Goal: Contribute content: Contribute content

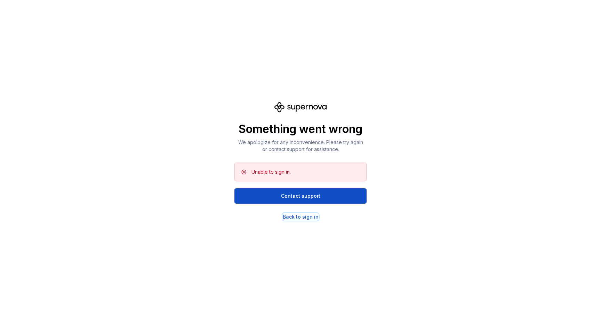
click at [297, 216] on div "Back to sign in" at bounding box center [301, 216] width 36 height 7
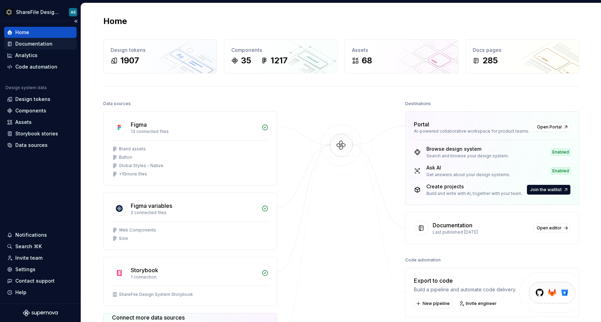
click at [40, 42] on div "Documentation" at bounding box center [33, 43] width 37 height 7
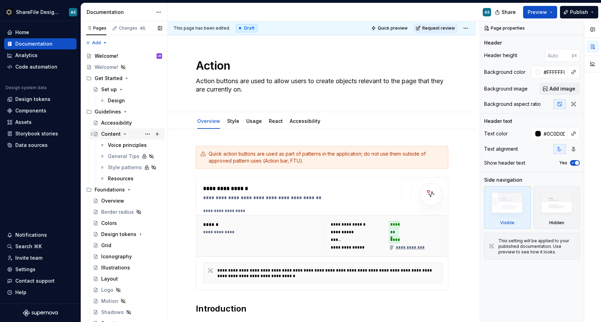
click at [124, 136] on icon "Page tree" at bounding box center [125, 134] width 6 height 6
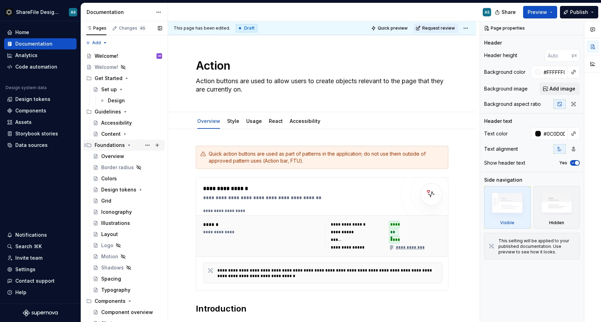
click at [128, 145] on icon "Page tree" at bounding box center [129, 145] width 2 height 1
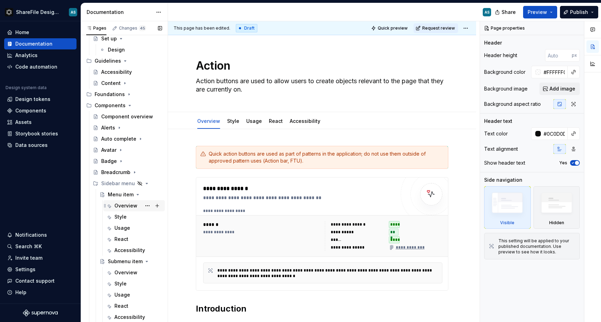
scroll to position [54, 0]
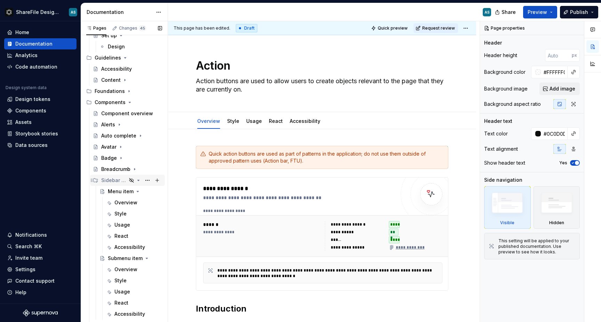
click at [139, 180] on icon "Page tree" at bounding box center [139, 180] width 6 height 6
click at [133, 180] on icon "Page tree" at bounding box center [132, 180] width 6 height 6
click at [148, 179] on button "Page tree" at bounding box center [148, 180] width 10 height 10
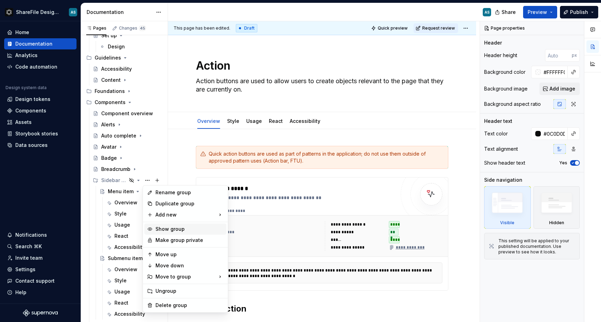
click at [178, 230] on div "Show group" at bounding box center [189, 228] width 68 height 7
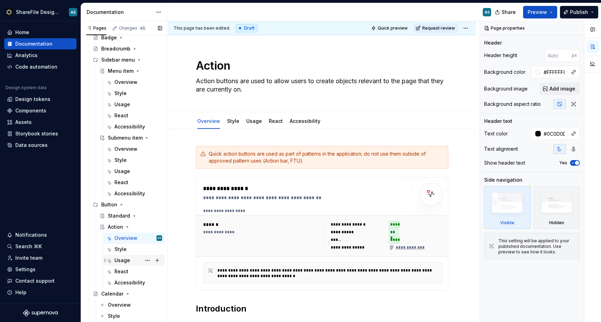
scroll to position [176, 0]
click at [131, 240] on div "Overview AS" at bounding box center [138, 237] width 48 height 10
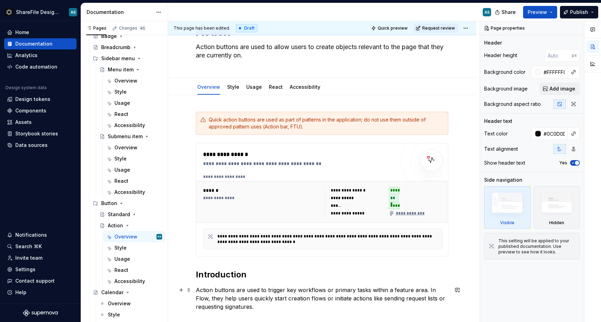
scroll to position [0, 0]
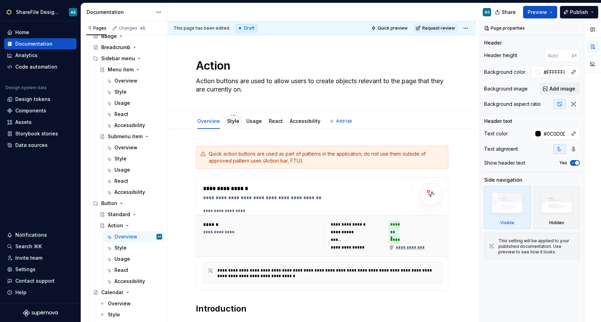
click at [235, 127] on div at bounding box center [233, 127] width 18 height 1
click at [234, 123] on link "Style" at bounding box center [233, 121] width 12 height 6
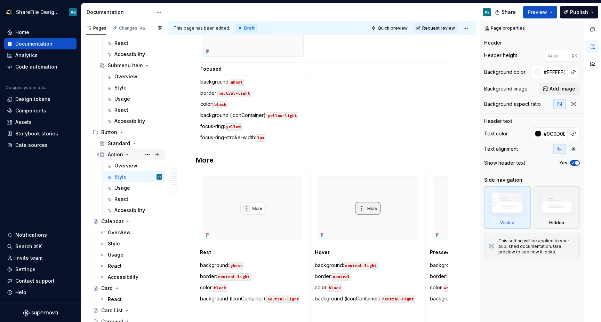
scroll to position [255, 0]
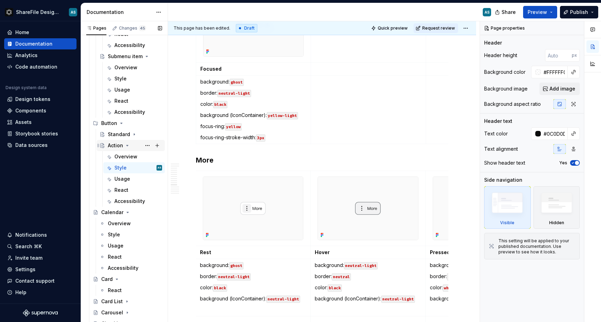
click at [129, 146] on icon "Page tree" at bounding box center [127, 146] width 6 height 6
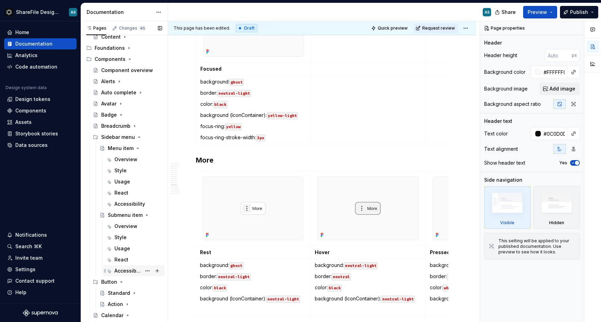
scroll to position [0, 0]
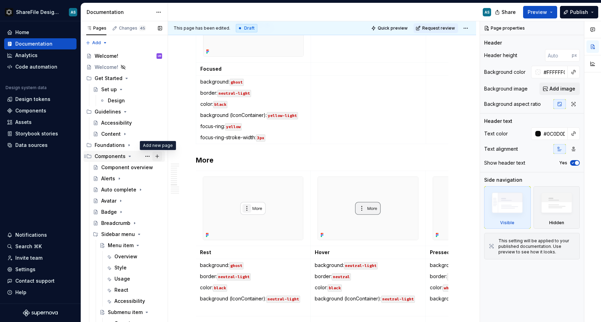
click at [155, 156] on button "Page tree" at bounding box center [157, 156] width 10 height 10
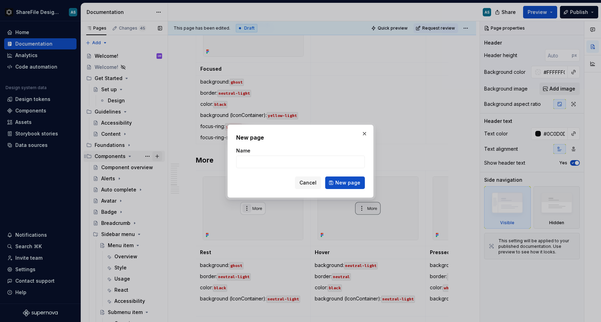
type textarea "*"
click at [364, 136] on button "button" at bounding box center [364, 134] width 10 height 10
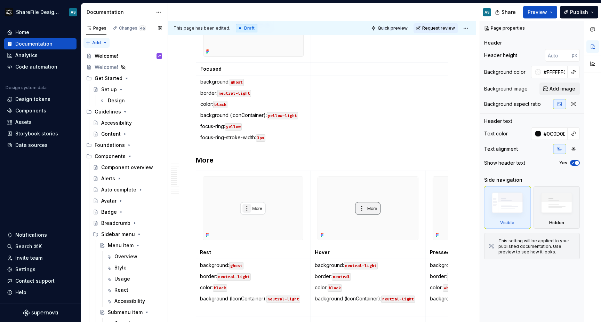
click at [102, 43] on div "Pages Changes 45 Add Accessibility guide for tree Page tree. Navigate the tree …" at bounding box center [124, 172] width 87 height 303
click at [111, 64] on div "New group" at bounding box center [118, 67] width 45 height 7
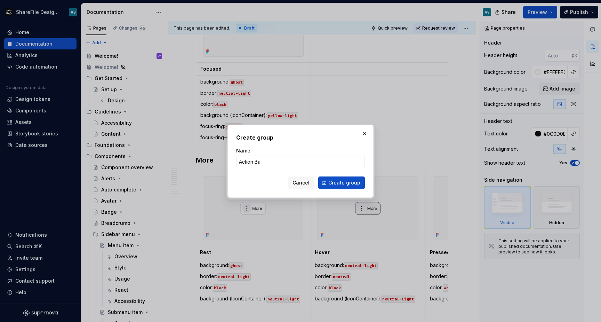
type input "Action Bar"
type textarea "*"
type input "Action Bar"
click button "Create group" at bounding box center [341, 182] width 47 height 13
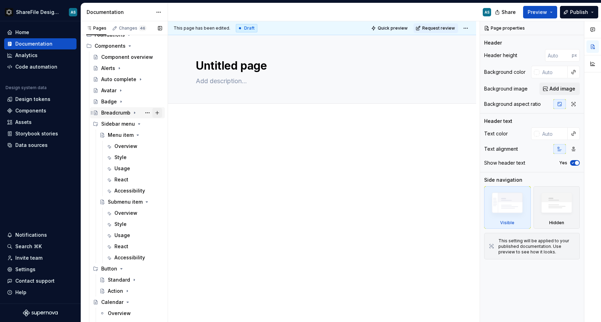
scroll to position [76, 0]
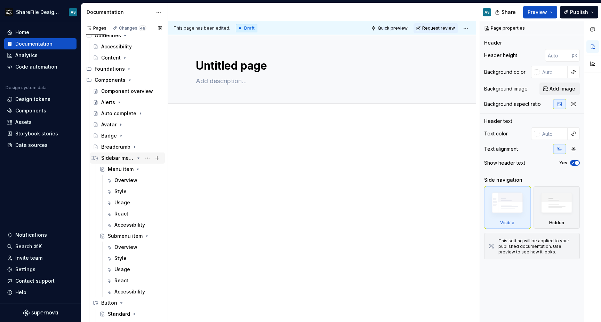
click at [138, 159] on icon "Page tree" at bounding box center [139, 158] width 6 height 6
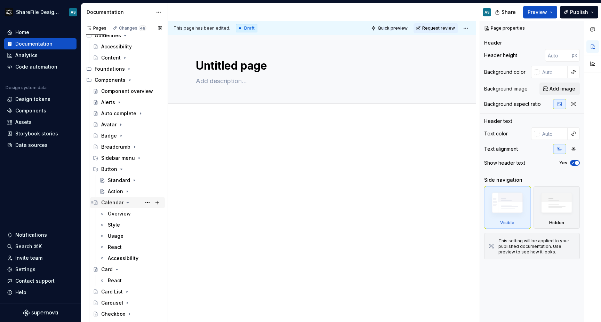
click at [127, 203] on icon "Page tree" at bounding box center [128, 203] width 6 height 6
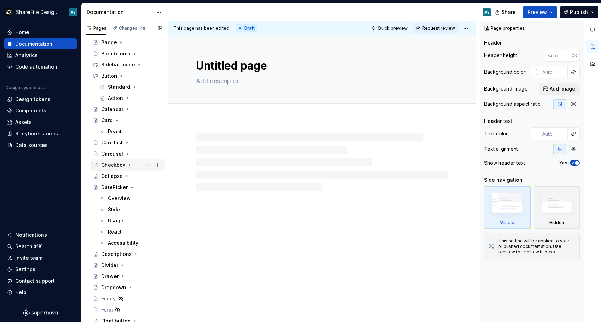
scroll to position [171, 0]
click at [131, 186] on icon "Page tree" at bounding box center [132, 186] width 6 height 6
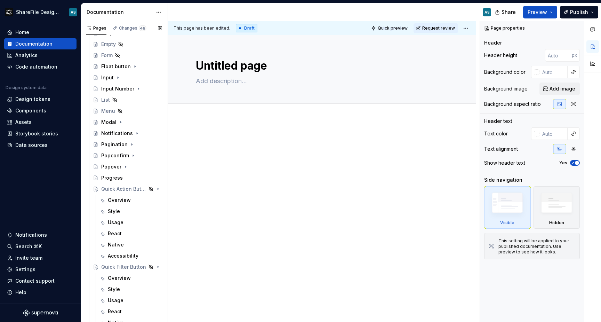
scroll to position [379, 0]
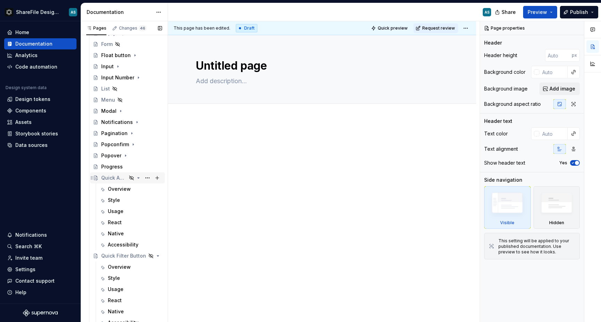
click at [140, 178] on icon "Page tree" at bounding box center [139, 178] width 6 height 6
click at [138, 189] on icon "Page tree" at bounding box center [139, 188] width 2 height 1
click at [120, 200] on icon "Page tree" at bounding box center [119, 200] width 6 height 6
click at [116, 211] on icon "Page tree" at bounding box center [117, 211] width 2 height 1
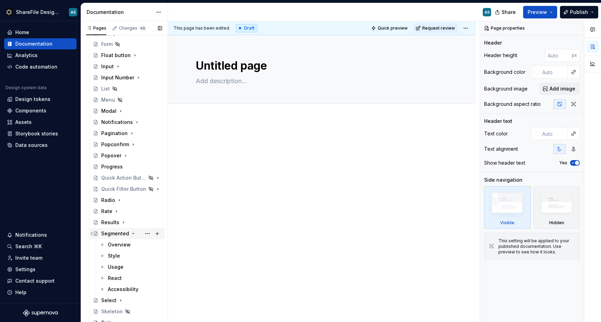
click at [132, 234] on icon "Page tree" at bounding box center [133, 233] width 2 height 1
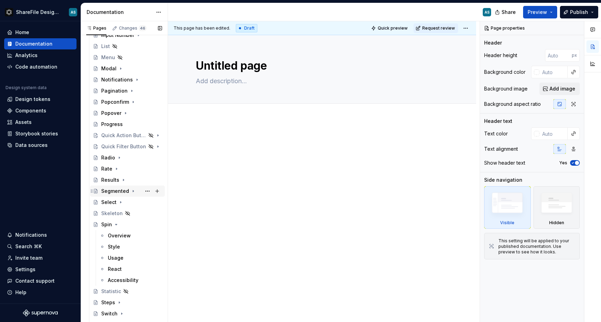
scroll to position [450, 0]
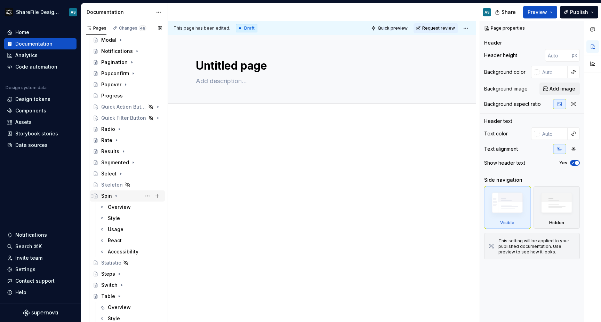
click at [115, 197] on icon "Page tree" at bounding box center [116, 196] width 6 height 6
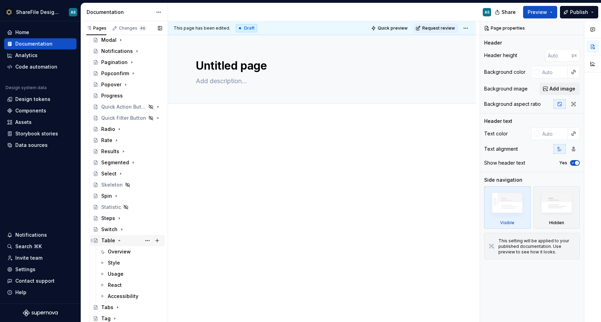
click at [121, 241] on icon "Page tree" at bounding box center [119, 240] width 6 height 6
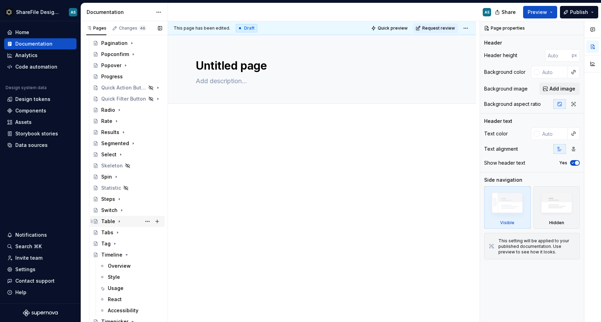
scroll to position [473, 0]
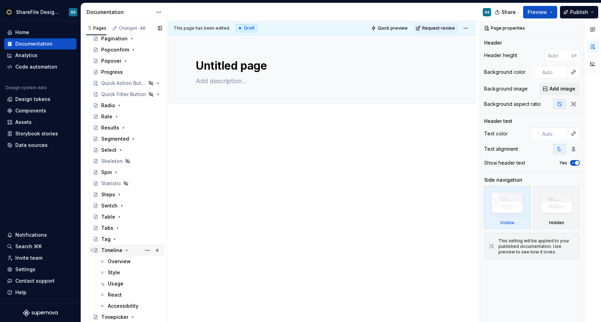
click at [124, 249] on icon "Page tree" at bounding box center [127, 250] width 6 height 6
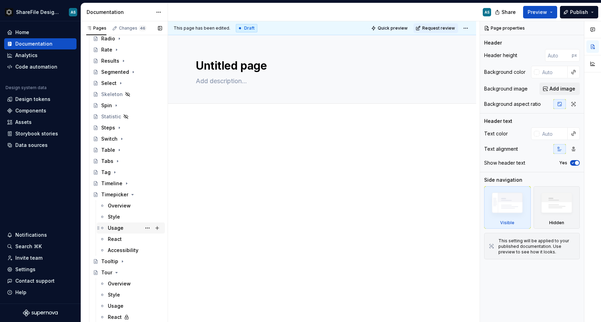
scroll to position [547, 0]
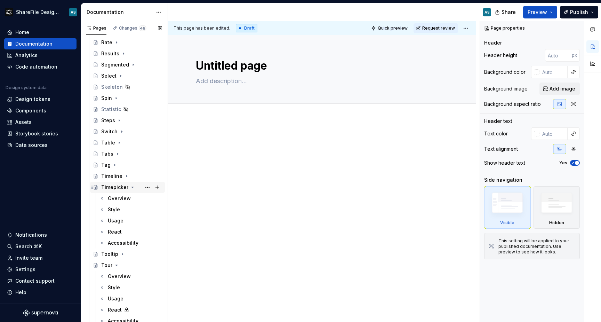
click at [130, 187] on icon "Page tree" at bounding box center [133, 187] width 6 height 6
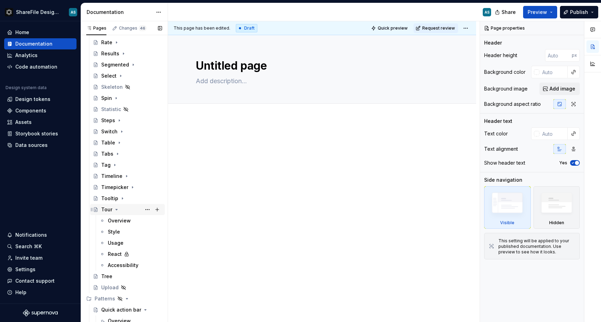
click at [116, 208] on icon "Page tree" at bounding box center [117, 209] width 6 height 6
click at [125, 244] on icon "Page tree" at bounding box center [127, 243] width 6 height 6
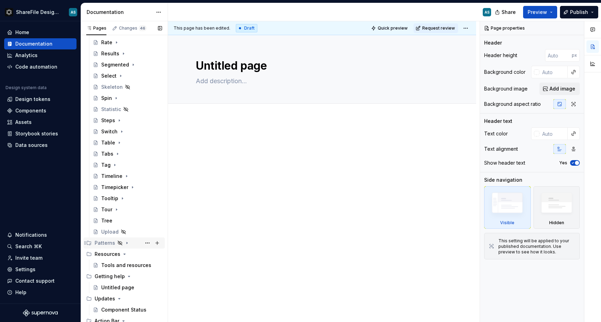
click at [125, 244] on icon "Page tree" at bounding box center [127, 243] width 6 height 6
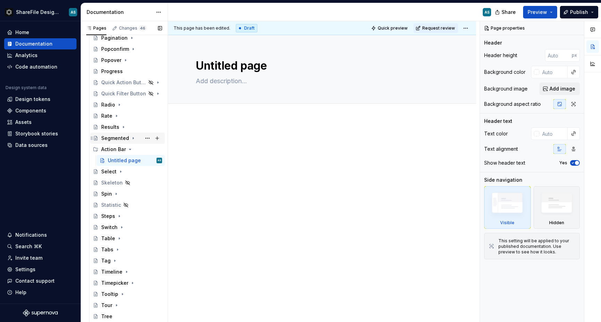
scroll to position [467, 0]
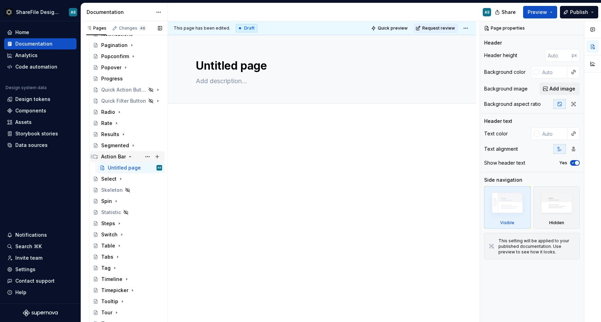
click at [128, 156] on icon "Page tree" at bounding box center [130, 157] width 6 height 6
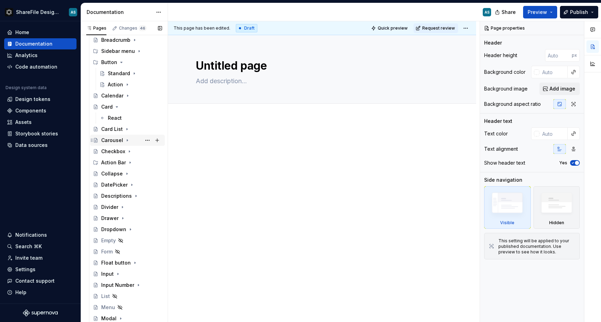
scroll to position [167, 0]
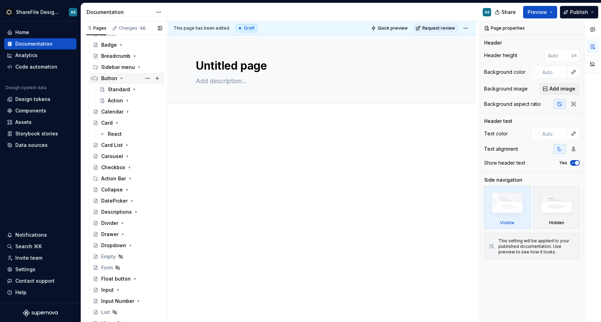
click at [120, 80] on icon "Page tree" at bounding box center [122, 78] width 6 height 6
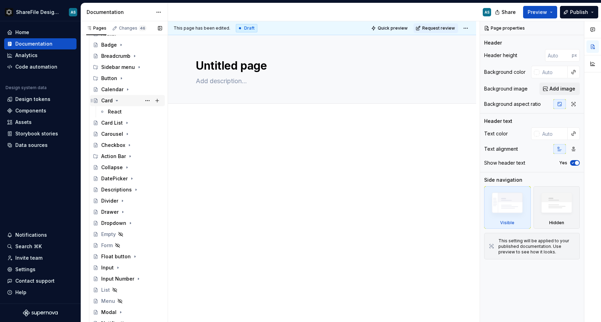
click at [115, 99] on icon "Page tree" at bounding box center [117, 101] width 6 height 6
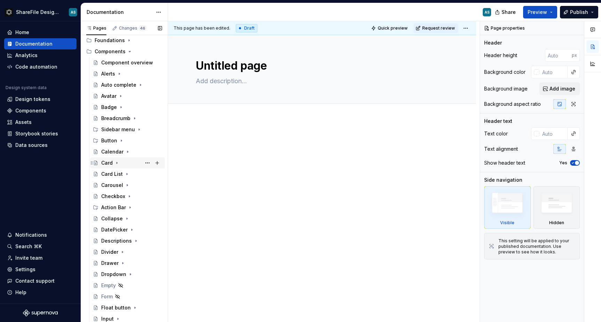
scroll to position [99, 0]
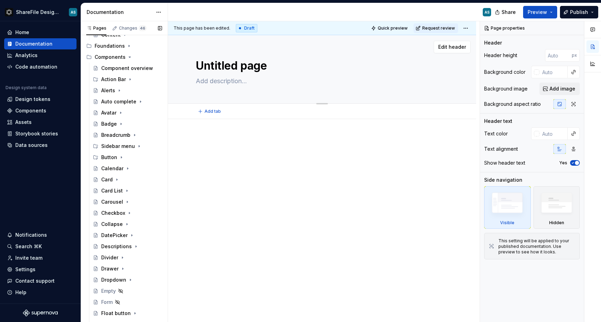
click at [256, 67] on textarea "Untitled page" at bounding box center [320, 65] width 252 height 17
type textarea "*"
type textarea "A"
type textarea "*"
type textarea "Ac"
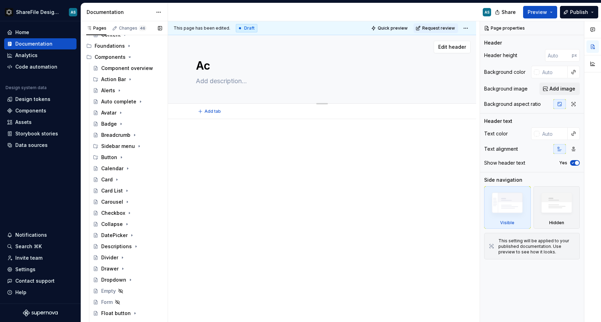
type textarea "*"
type textarea "Act"
type textarea "*"
type textarea "Acti"
type textarea "*"
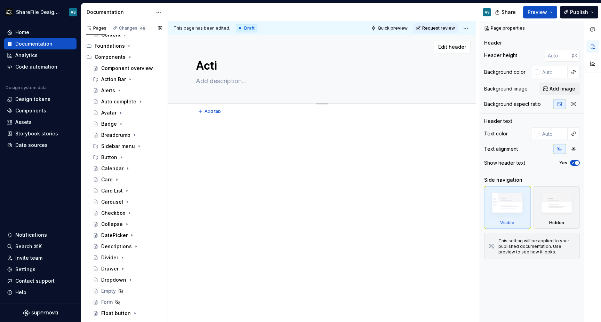
type textarea "Actio"
type textarea "*"
type textarea "Action"
type textarea "*"
type textarea "Action"
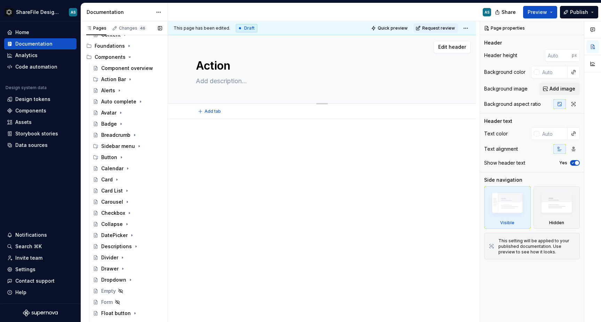
type textarea "*"
type textarea "Action B"
type textarea "*"
type textarea "Action"
type textarea "*"
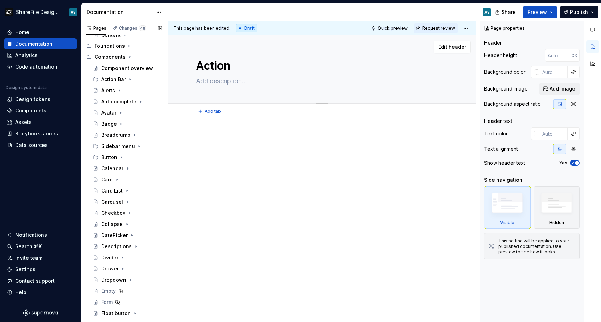
type textarea "Action"
type textarea "*"
type textarea "ActionB"
type textarea "*"
type textarea "ActionBa"
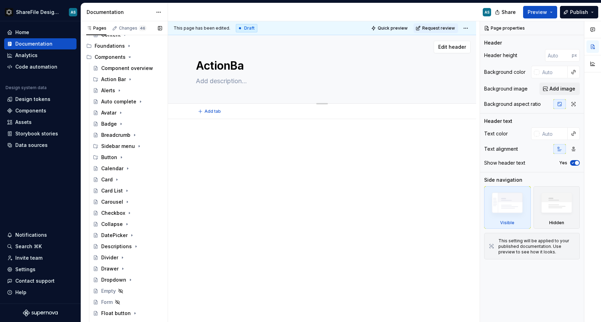
type textarea "*"
type textarea "ActionBar"
type textarea "*"
type textarea "ActionBar"
click at [267, 171] on div at bounding box center [322, 193] width 308 height 148
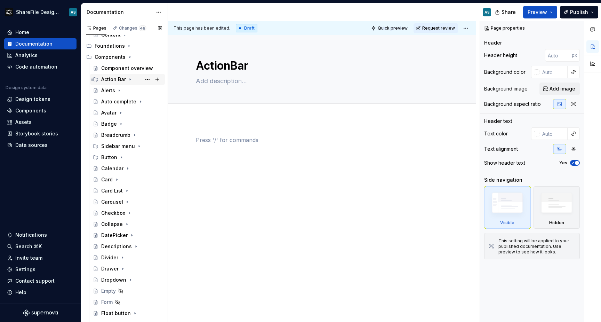
click at [129, 78] on icon "Page tree" at bounding box center [130, 79] width 6 height 6
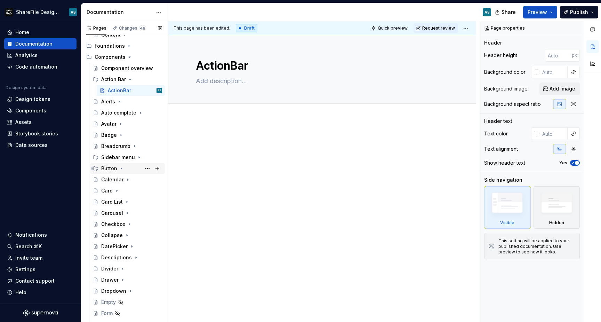
click at [123, 168] on icon "Page tree" at bounding box center [122, 168] width 6 height 6
click at [128, 189] on icon "Page tree" at bounding box center [127, 191] width 6 height 6
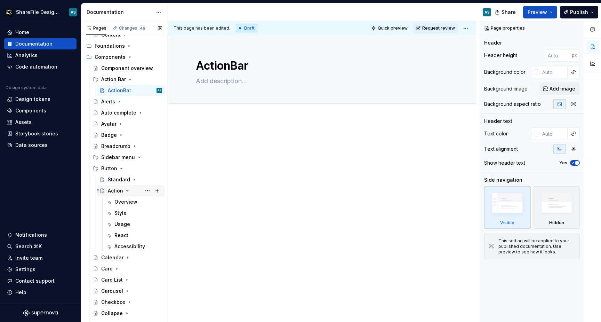
click at [125, 191] on icon "Page tree" at bounding box center [127, 191] width 6 height 6
click at [148, 190] on button "Page tree" at bounding box center [148, 191] width 10 height 10
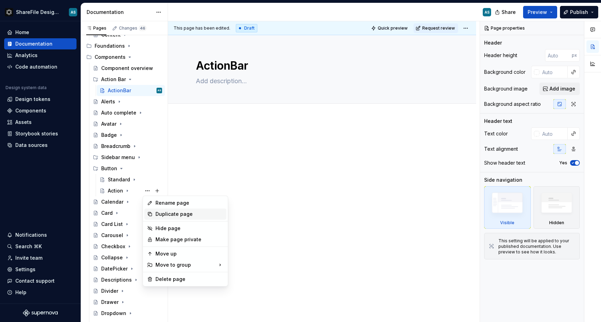
click at [154, 211] on div "Duplicate page" at bounding box center [185, 213] width 82 height 11
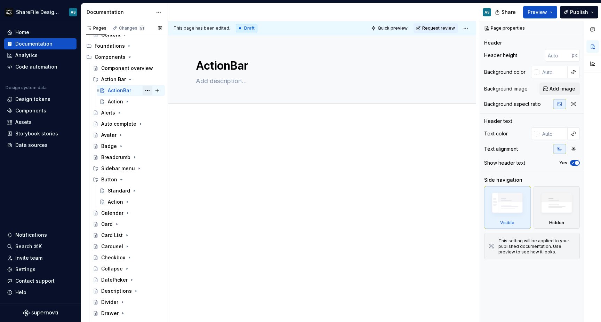
click at [148, 90] on button "Page tree" at bounding box center [148, 91] width 10 height 10
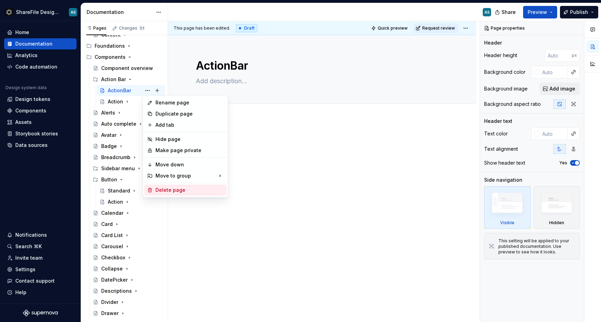
click at [170, 188] on div "Delete page" at bounding box center [189, 189] width 68 height 7
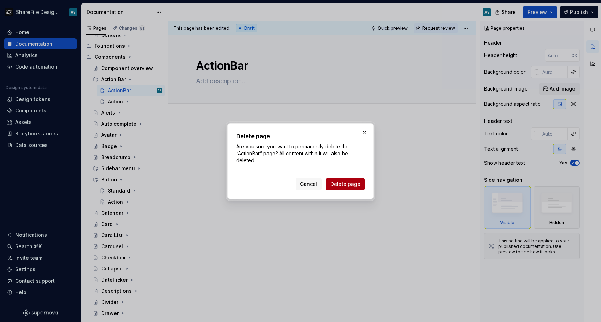
click at [348, 186] on span "Delete page" at bounding box center [345, 183] width 30 height 7
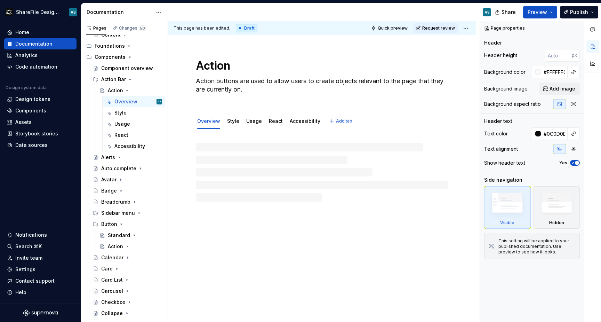
click at [226, 70] on textarea "Action" at bounding box center [320, 65] width 252 height 17
click at [229, 68] on textarea "Action" at bounding box center [320, 65] width 252 height 17
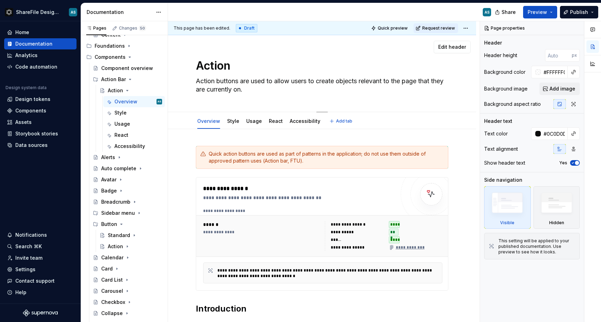
type textarea "*"
type textarea "ActionB"
type textarea "*"
type textarea "ActionBa"
type textarea "*"
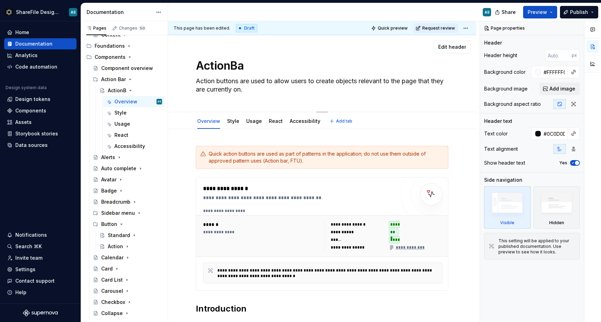
type textarea "ActionBar"
type textarea "*"
type textarea "ActionBar"
click at [181, 75] on div "ActionBar Action buttons are used to allow users to create objects relevant to …" at bounding box center [322, 73] width 308 height 77
click at [189, 153] on span at bounding box center [189, 154] width 6 height 10
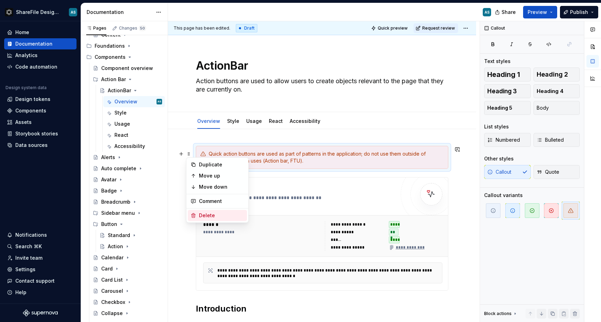
click at [209, 213] on div "Delete" at bounding box center [221, 215] width 45 height 7
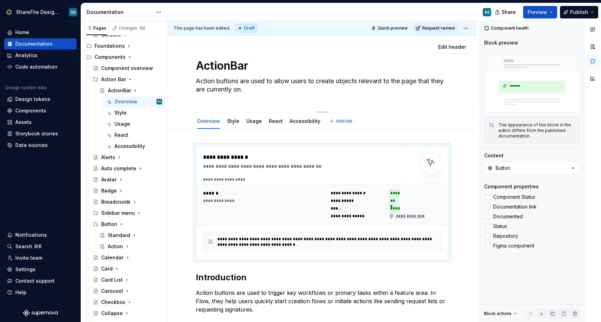
click at [249, 90] on textarea "Action buttons are used to allow users to create objects relevant to the page t…" at bounding box center [320, 84] width 252 height 19
paste textarea "n action bar displays controls for managing content and data. It allows users t…"
type textarea "*"
type textarea "An action bar displays controls for managing content and data. It allows users …"
type textarea "*"
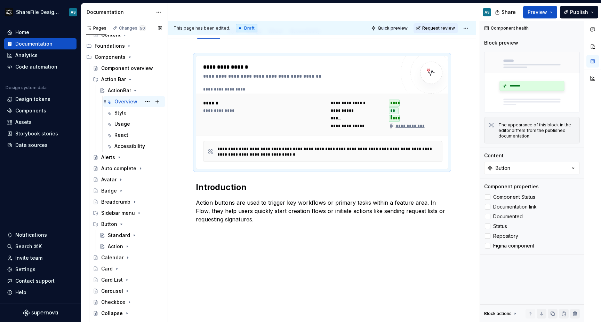
scroll to position [91, 0]
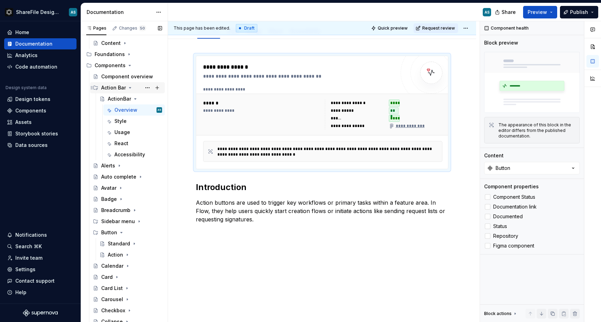
type textarea "An action bar displays controls for managing content and data. It allows users …"
click at [120, 86] on div "Action Bar" at bounding box center [113, 87] width 25 height 7
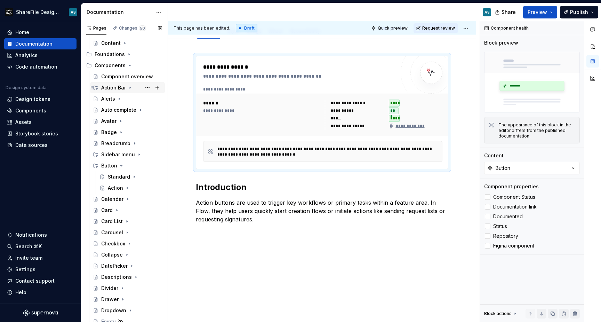
click at [122, 87] on div "Action Bar" at bounding box center [113, 87] width 25 height 7
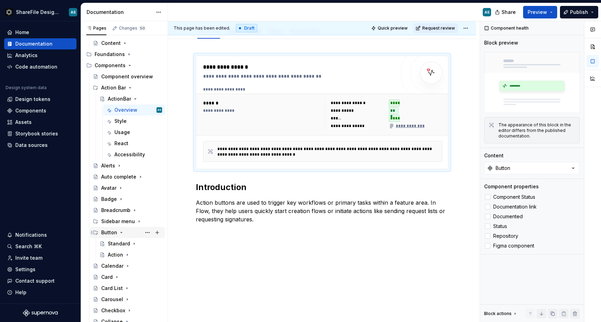
click at [121, 232] on icon "Page tree" at bounding box center [122, 232] width 6 height 6
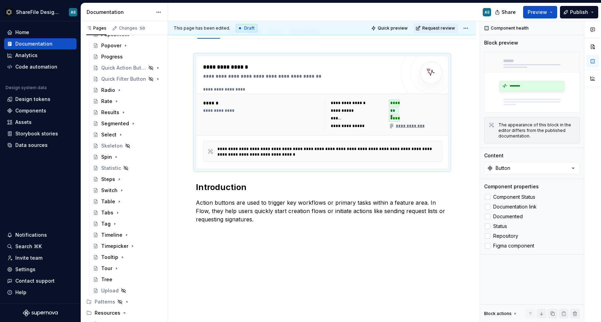
scroll to position [584, 0]
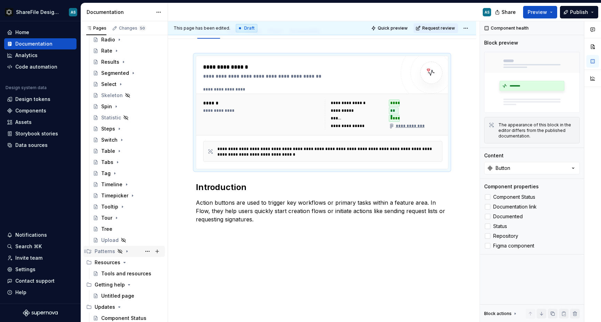
click at [125, 252] on icon "Page tree" at bounding box center [127, 251] width 6 height 6
click at [120, 265] on div "Quick action bar" at bounding box center [117, 262] width 33 height 7
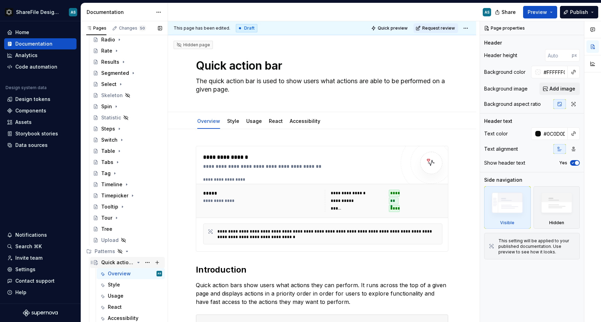
click at [140, 262] on icon "Page tree" at bounding box center [139, 262] width 6 height 6
click at [139, 273] on icon "Page tree" at bounding box center [139, 273] width 6 height 6
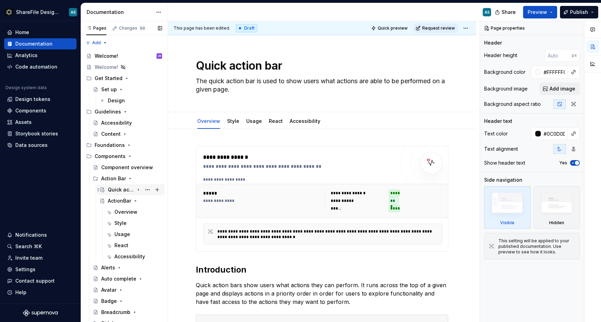
click at [126, 189] on div "Quick action bar" at bounding box center [121, 189] width 26 height 7
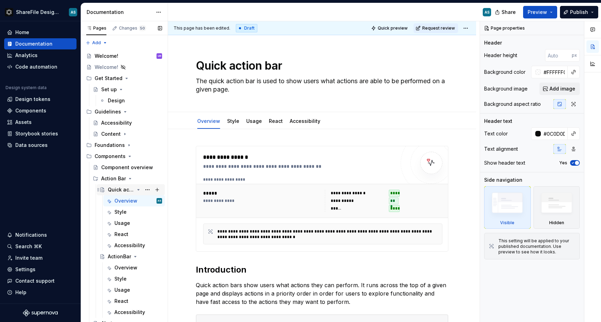
click at [130, 190] on div "Quick action bar" at bounding box center [121, 189] width 26 height 7
click at [276, 68] on textarea "Quick action bar" at bounding box center [320, 65] width 252 height 17
click at [286, 65] on textarea "Quick action bar" at bounding box center [320, 65] width 252 height 17
drag, startPoint x: 286, startPoint y: 65, endPoint x: 196, endPoint y: 66, distance: 90.0
click at [196, 66] on textarea "Quick action bar" at bounding box center [320, 65] width 252 height 17
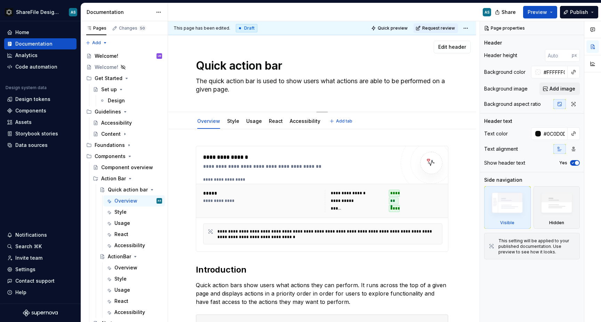
type textarea "*"
type textarea "Q"
type textarea "*"
type textarea "Qy"
type textarea "*"
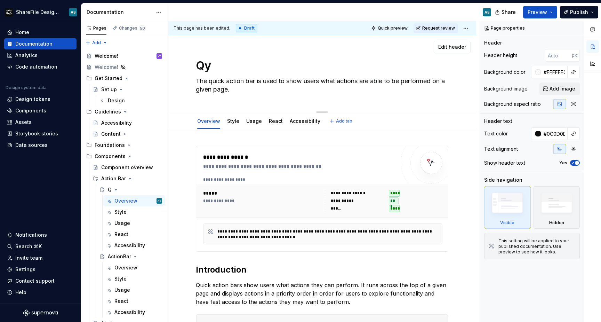
type textarea "Qyi"
type textarea "*"
type textarea "Qy"
type textarea "*"
type textarea "Q"
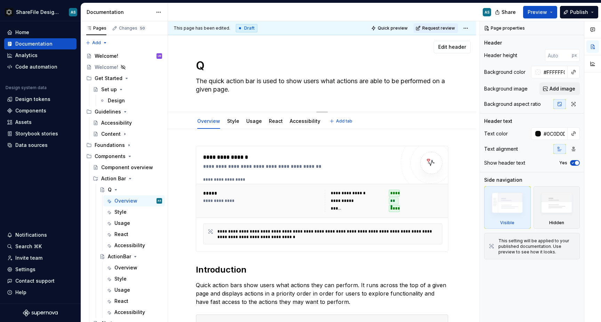
type textarea "*"
type textarea "Qu"
type textarea "*"
type textarea "Quc"
type textarea "*"
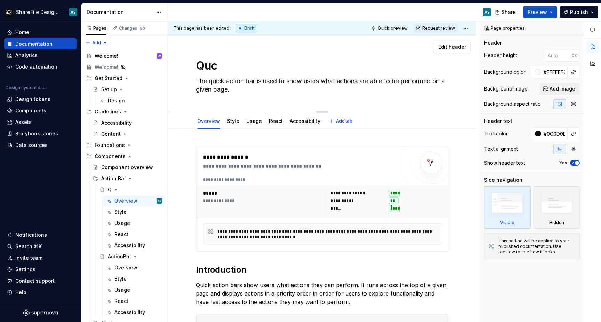
type textarea "Quci"
type textarea "*"
type textarea "Qucik"
type textarea "*"
type textarea "Qucik"
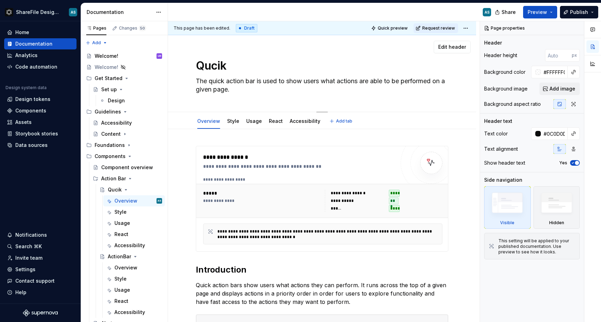
type textarea "*"
type textarea "Qucik A"
type textarea "*"
type textarea "Qucik"
type textarea "*"
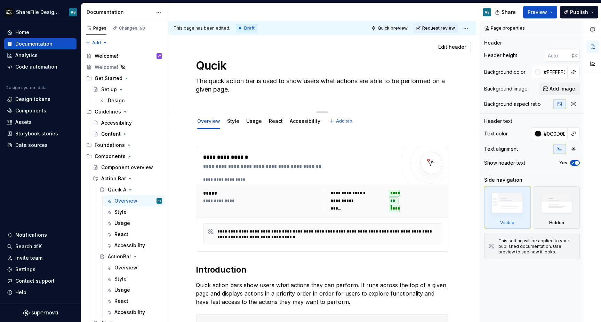
type textarea "Qucik"
type textarea "*"
type textarea "Quci"
type textarea "*"
type textarea "Quc"
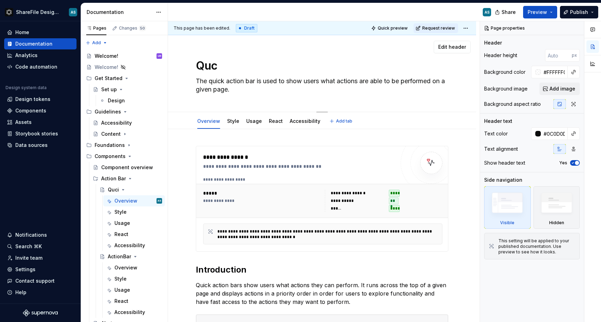
type textarea "*"
type textarea "Qu"
type textarea "*"
type textarea "Qui"
type textarea "*"
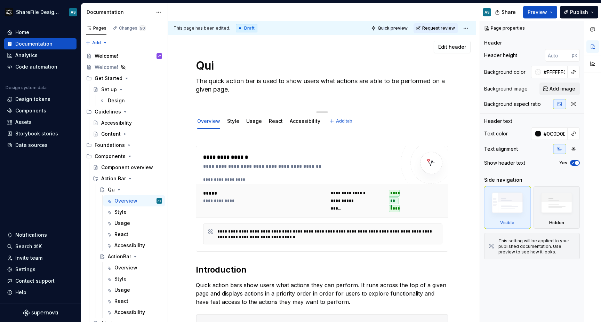
type textarea "Quic"
type textarea "*"
type textarea "Quick"
type textarea "*"
type textarea "QuickA"
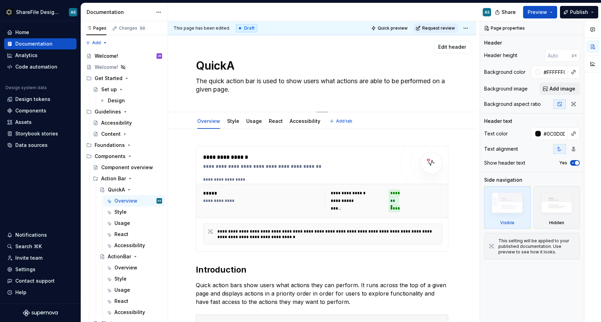
type textarea "*"
type textarea "QuickAc"
type textarea "*"
type textarea "QuickAct"
type textarea "*"
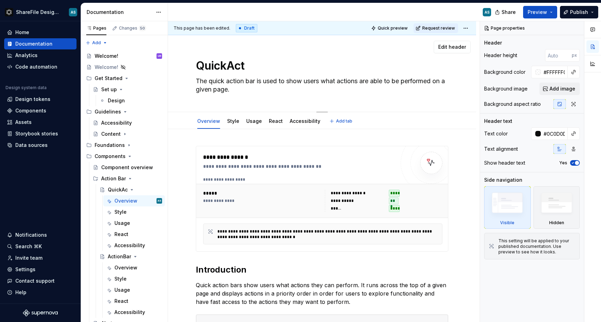
type textarea "QuickActi"
type textarea "*"
type textarea "QuickActio"
type textarea "*"
type textarea "QuickAction"
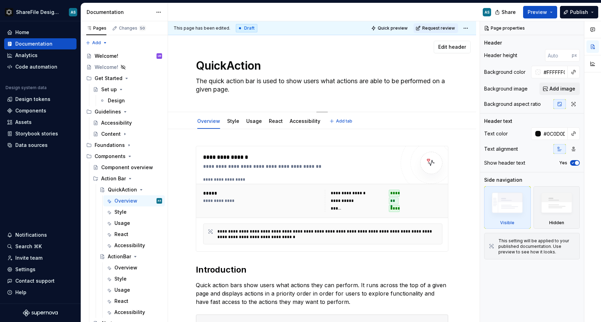
type textarea "*"
type textarea "QuickActio"
type textarea "*"
type textarea "QuickActi"
type textarea "*"
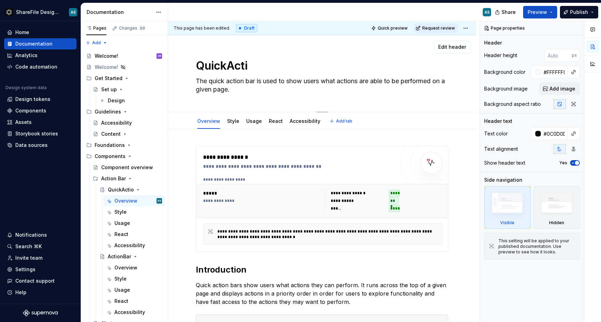
type textarea "QuickAct"
type textarea "*"
type textarea "QuickAc"
type textarea "*"
type textarea "QuickA"
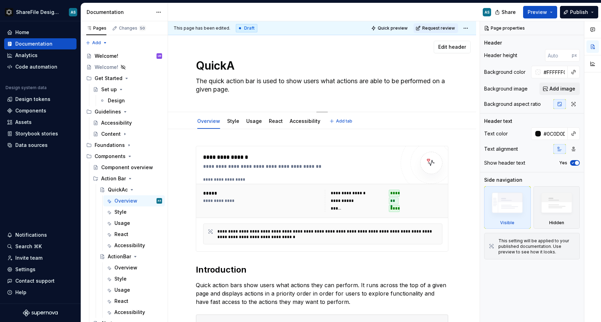
type textarea "*"
type textarea "Quick"
type textarea "*"
type textarea "Quic"
type textarea "*"
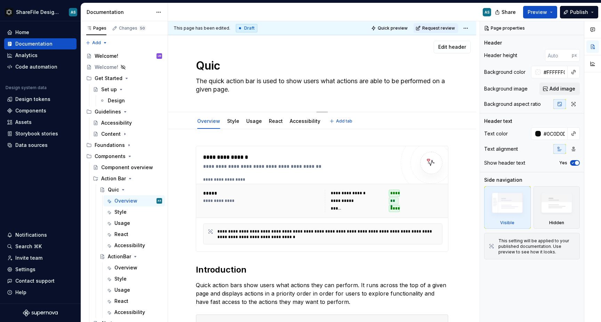
type textarea "Qui"
type textarea "*"
type textarea "Qu"
type textarea "*"
type textarea "Q"
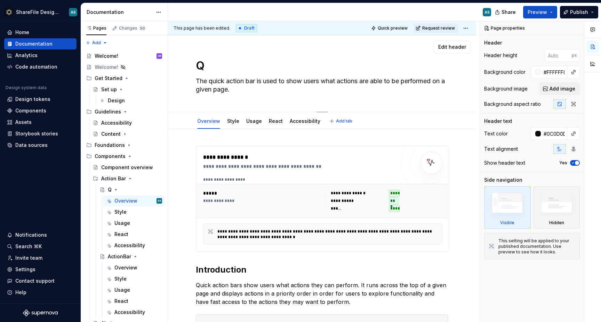
type textarea "*"
type textarea "Untitled group"
type textarea "*"
type textarea "Untitled groupA"
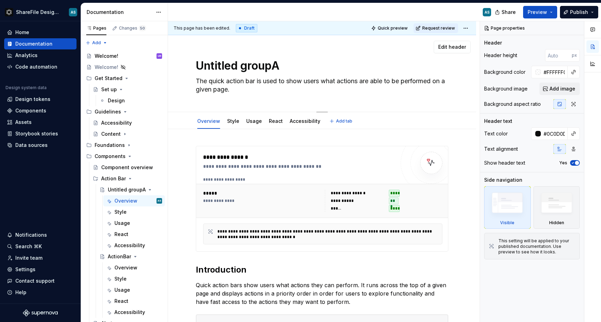
type textarea "*"
type textarea "Untitled groupAc"
type textarea "*"
type textarea "Untitled groupAct"
type textarea "*"
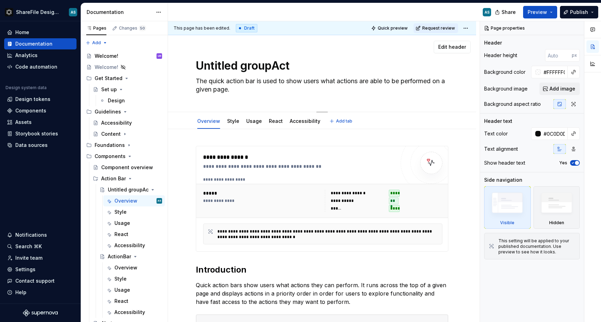
type textarea "Untitled groupActi"
type textarea "*"
type textarea "Untitled groupActio"
type textarea "*"
type textarea "Untitled groupActi"
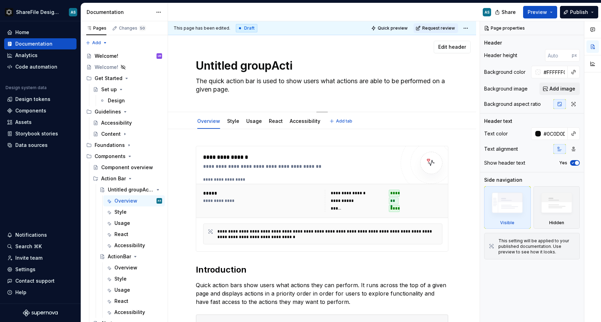
type textarea "*"
type textarea "Untitled groupAct"
type textarea "*"
type textarea "Untitled groupAc"
type textarea "*"
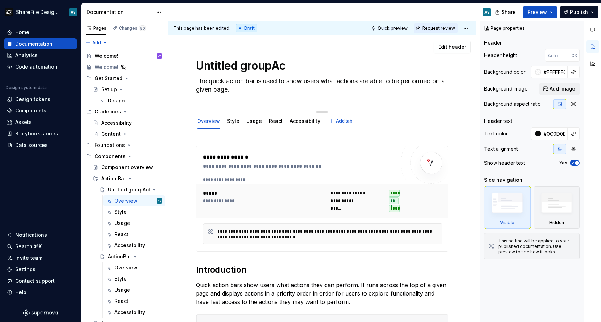
type textarea "Untitled groupA"
type textarea "*"
type textarea "Untitled group"
type textarea "*"
type textarea "Untitled grou"
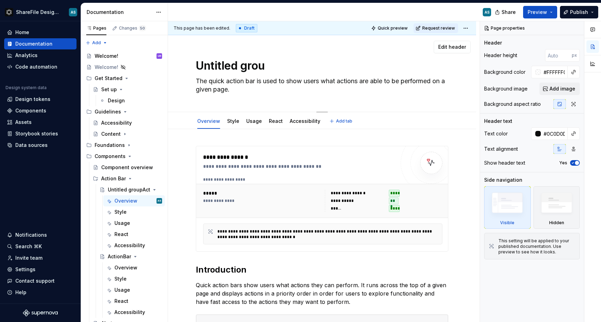
type textarea "*"
type textarea "Untitled gro"
type textarea "*"
type textarea "Untitled gr"
type textarea "*"
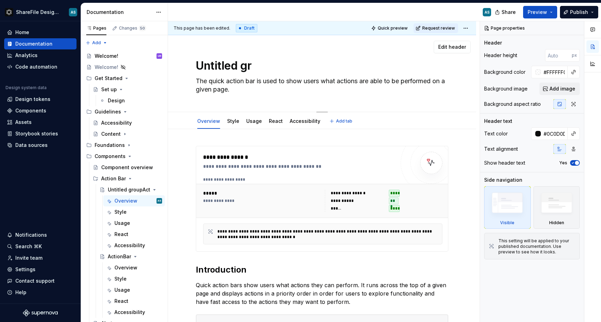
type textarea "Untitled g"
type textarea "*"
type textarea "Untitled"
type textarea "*"
type textarea "Untitled"
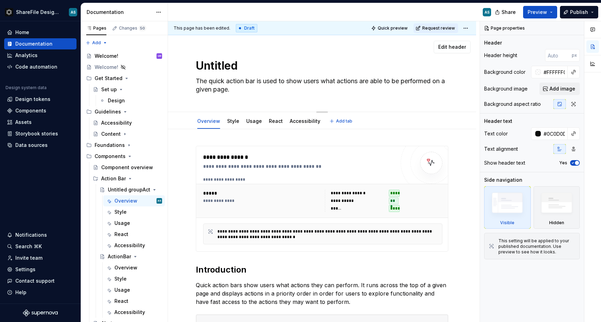
type textarea "*"
type textarea "Untitle"
type textarea "*"
type textarea "Untitl"
type textarea "*"
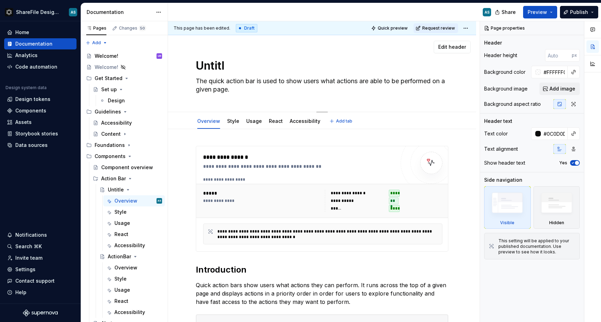
type textarea "Untit"
type textarea "*"
type textarea "Unti"
type textarea "*"
type textarea "Unt"
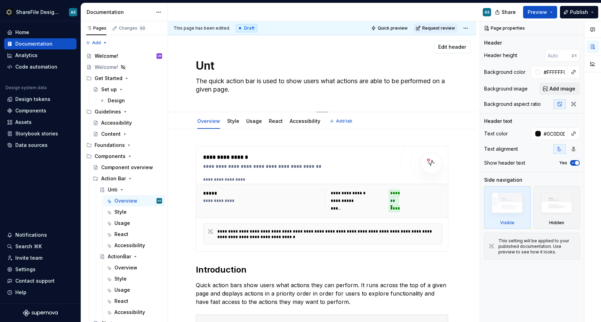
type textarea "*"
type textarea "Un"
type textarea "*"
type textarea "U"
type textarea "*"
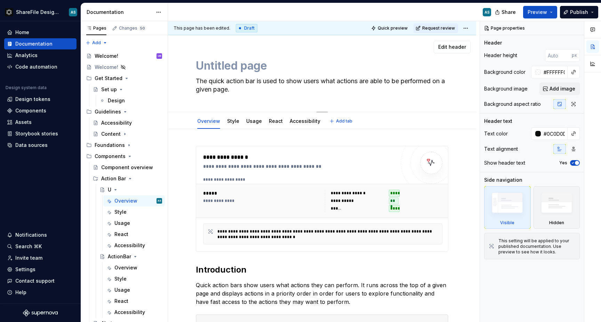
type textarea "Untitled group"
type textarea "*"
type textarea "Untitled groupA"
type textarea "*"
type textarea "Untitled groupAc"
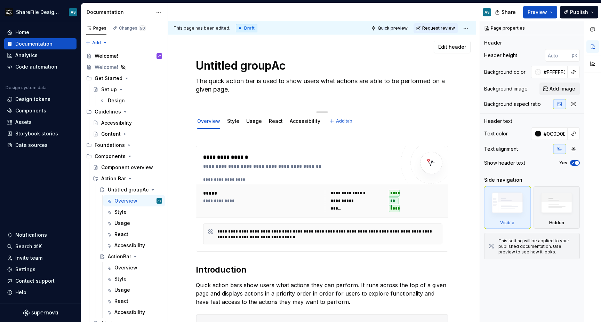
type textarea "*"
type textarea "Untitled groupAct"
type textarea "*"
type textarea "Untitled groupActi"
type textarea "*"
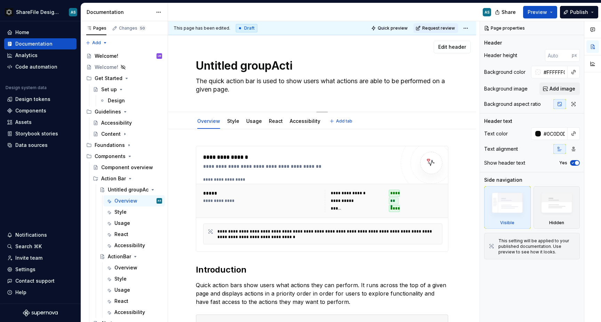
type textarea "Untitled groupActio"
type textarea "*"
type textarea "Untitled groupActi"
type textarea "*"
type textarea "Untitled groupAct"
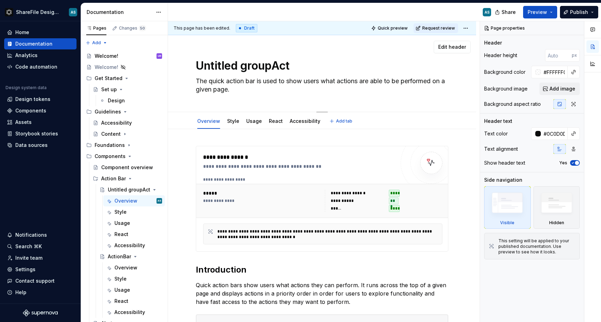
type textarea "*"
type textarea "Untitled groupAc"
type textarea "*"
type textarea "Untitled groupA"
type textarea "*"
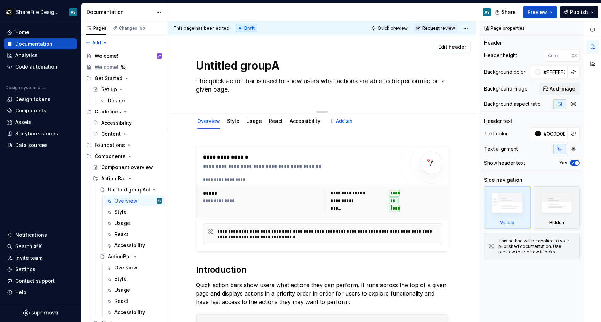
type textarea "Untitled group"
type textarea "*"
type textarea "Untitled grou"
type textarea "*"
type textarea "Untitled gro"
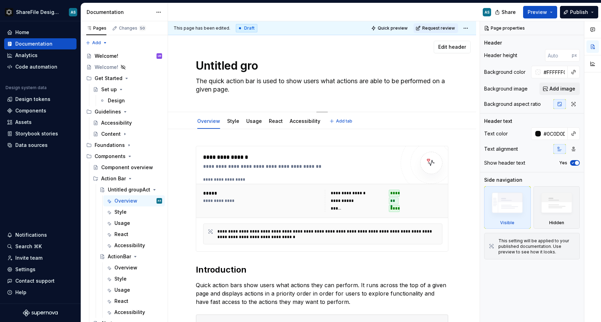
type textarea "*"
type textarea "Untitled gr"
type textarea "*"
type textarea "Untitled g"
type textarea "*"
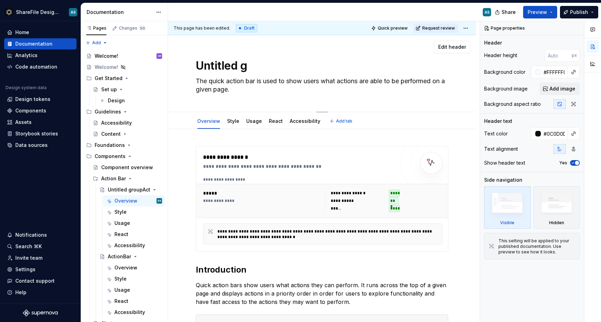
type textarea "Untitled"
type textarea "*"
type textarea "Untitled"
type textarea "*"
type textarea "Untitle"
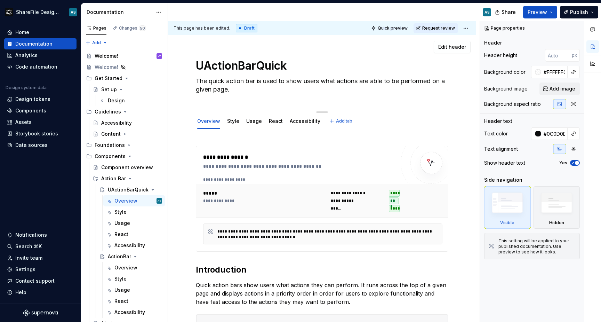
click at [204, 62] on textarea "UActionBarQuick" at bounding box center [320, 65] width 252 height 17
click at [231, 68] on textarea "ActionBarQuick" at bounding box center [320, 65] width 252 height 17
click at [251, 66] on textarea "Action BarQuick" at bounding box center [320, 65] width 252 height 17
drag, startPoint x: 255, startPoint y: 65, endPoint x: 197, endPoint y: 58, distance: 58.1
click at [197, 58] on textarea "Action Bar Quick" at bounding box center [320, 65] width 252 height 17
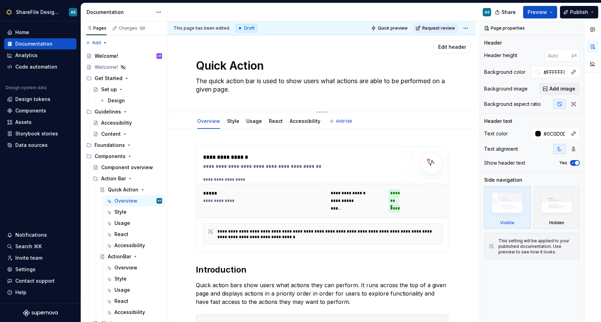
click at [220, 101] on div "Quick Action The quick action bar is used to show users what actions are able t…" at bounding box center [322, 73] width 252 height 76
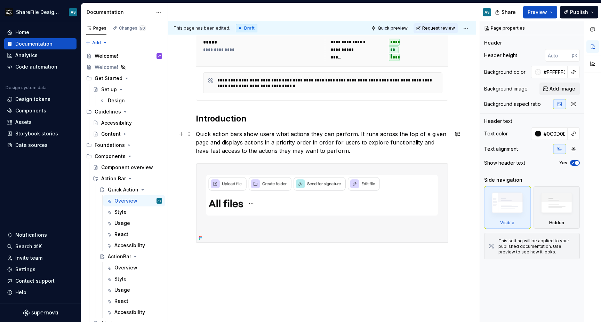
scroll to position [159, 0]
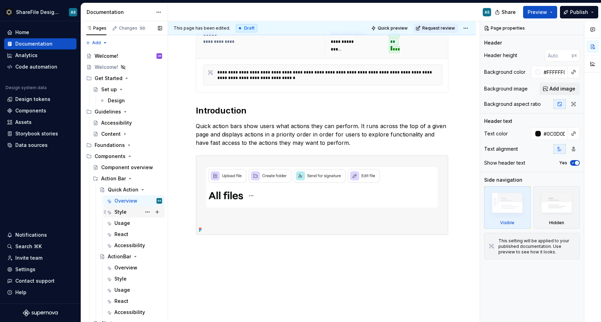
click at [133, 213] on div "Style" at bounding box center [138, 212] width 48 height 10
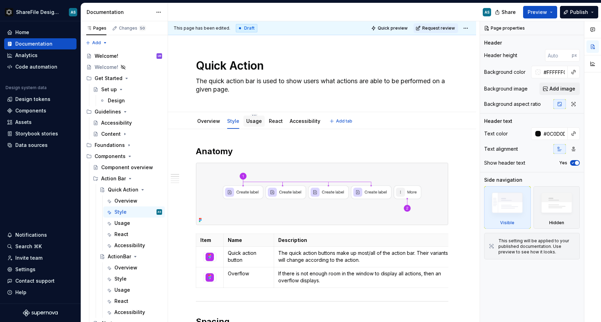
click at [258, 122] on link "Usage" at bounding box center [254, 121] width 16 height 6
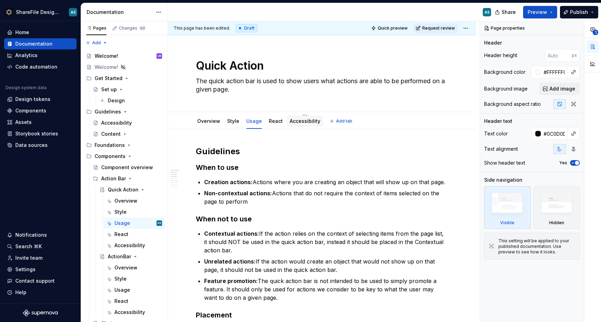
click at [297, 122] on link "Accessibility" at bounding box center [305, 121] width 31 height 6
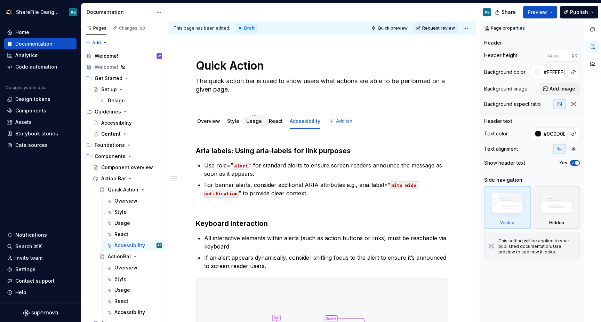
click at [258, 120] on link "Usage" at bounding box center [254, 121] width 16 height 6
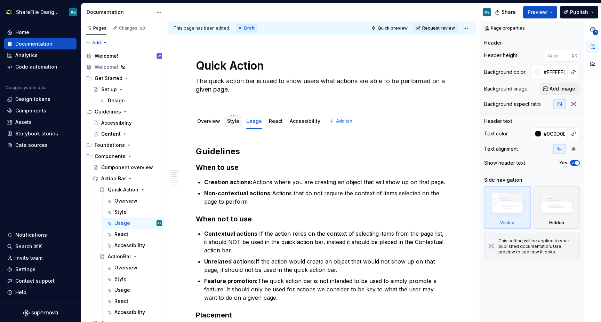
click at [234, 123] on link "Style" at bounding box center [233, 121] width 12 height 6
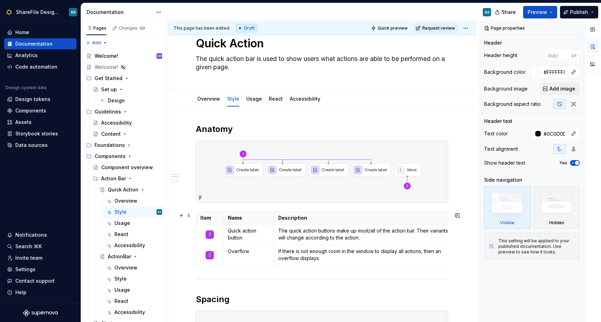
scroll to position [29, 0]
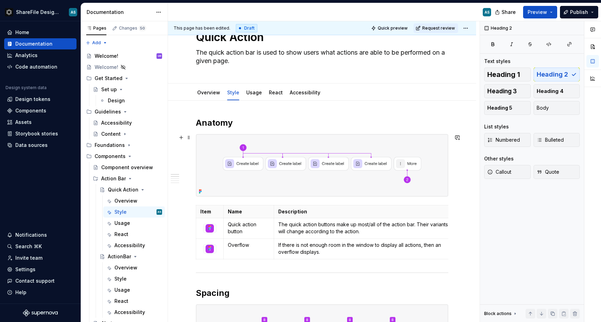
drag, startPoint x: 329, startPoint y: 201, endPoint x: 376, endPoint y: 195, distance: 47.3
drag, startPoint x: 191, startPoint y: 128, endPoint x: 194, endPoint y: 118, distance: 11.0
click at [191, 125] on div "This page has been edited. Draft Quick preview Request review Quick Action The …" at bounding box center [323, 171] width 311 height 301
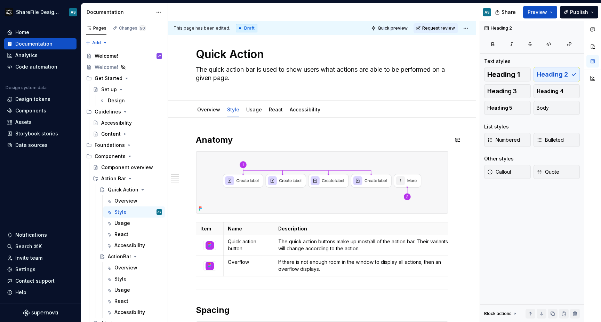
scroll to position [0, 0]
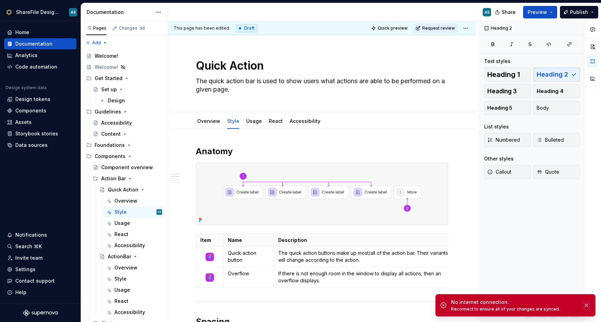
click at [587, 305] on button "button" at bounding box center [586, 305] width 9 height 10
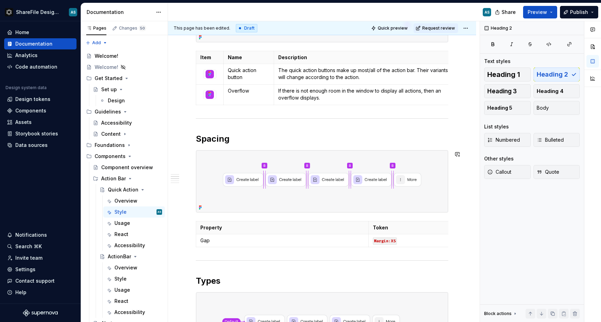
scroll to position [216, 0]
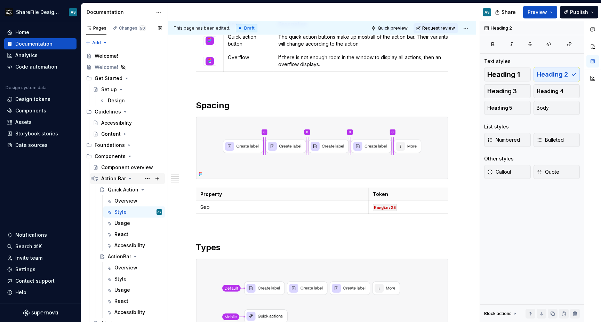
click at [116, 178] on div "Action Bar" at bounding box center [113, 178] width 25 height 7
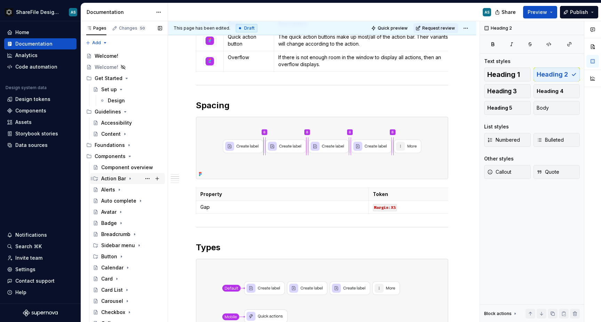
click at [129, 179] on icon "Page tree" at bounding box center [130, 179] width 6 height 6
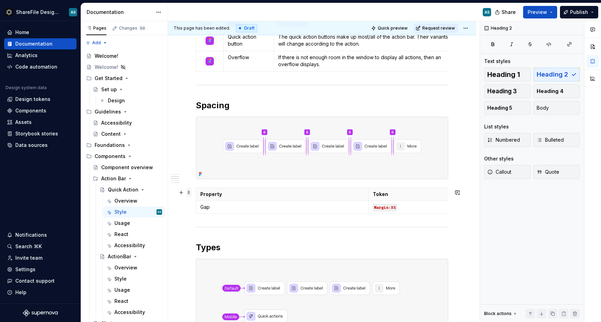
click at [189, 193] on span at bounding box center [189, 192] width 6 height 10
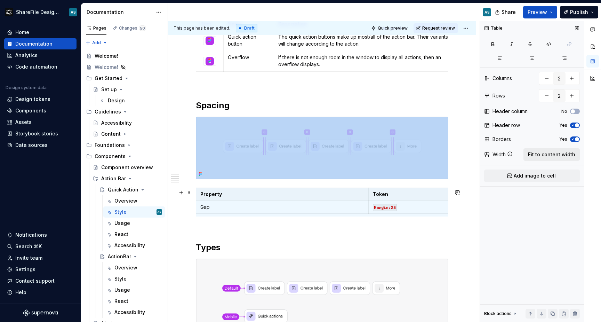
click at [546, 159] on button "Fit to content width" at bounding box center [551, 154] width 56 height 13
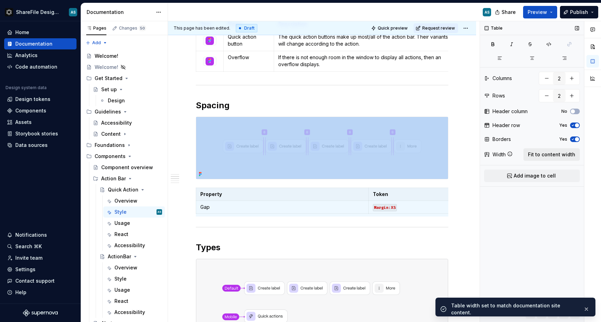
click at [552, 153] on span "Fit to content width" at bounding box center [551, 154] width 47 height 7
click at [357, 194] on p "Property" at bounding box center [282, 193] width 164 height 7
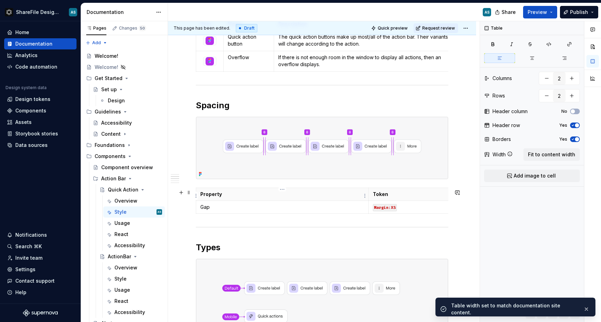
click at [357, 194] on p "Property" at bounding box center [282, 193] width 164 height 7
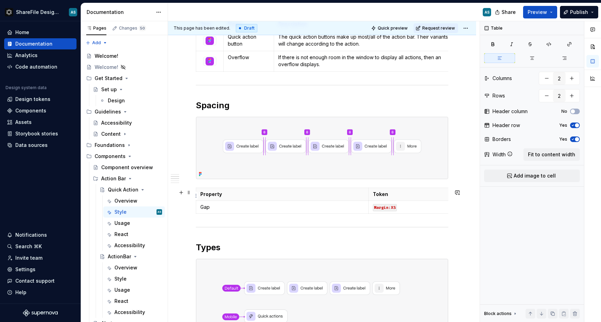
click at [412, 192] on th "Token" at bounding box center [454, 193] width 172 height 13
click at [409, 196] on p "Token" at bounding box center [455, 193] width 164 height 7
click at [342, 202] on td "Gap" at bounding box center [282, 206] width 172 height 13
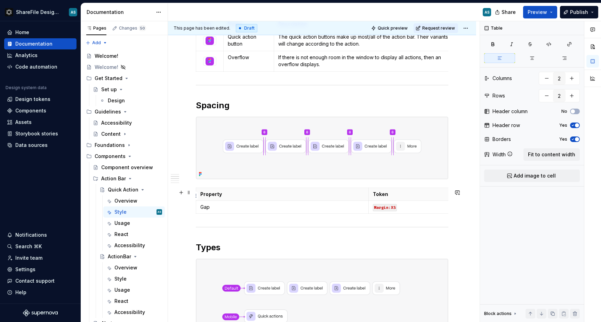
click at [370, 196] on th "Token" at bounding box center [454, 193] width 172 height 13
click at [369, 196] on th "Token" at bounding box center [454, 193] width 172 height 13
drag, startPoint x: 369, startPoint y: 196, endPoint x: 286, endPoint y: 190, distance: 82.6
click at [287, 190] on th "Token" at bounding box center [373, 193] width 172 height 13
drag, startPoint x: 285, startPoint y: 200, endPoint x: 255, endPoint y: 199, distance: 29.9
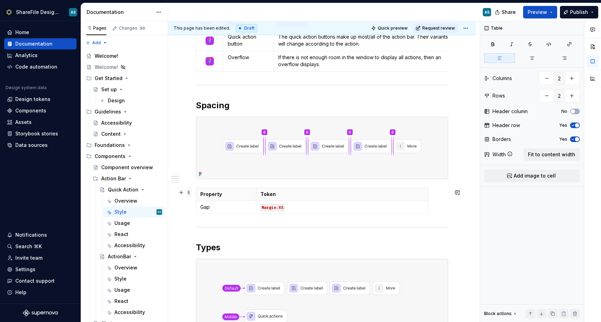
click at [189, 192] on span at bounding box center [189, 192] width 6 height 10
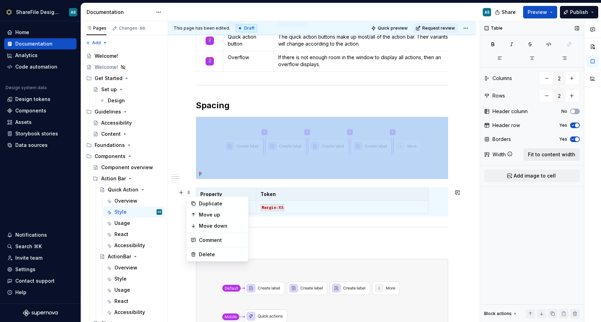
click at [564, 156] on span "Fit to content width" at bounding box center [551, 154] width 47 height 7
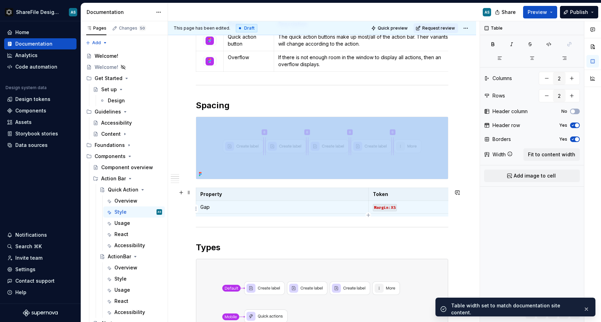
click at [391, 211] on code "Margin:XS" at bounding box center [385, 207] width 24 height 7
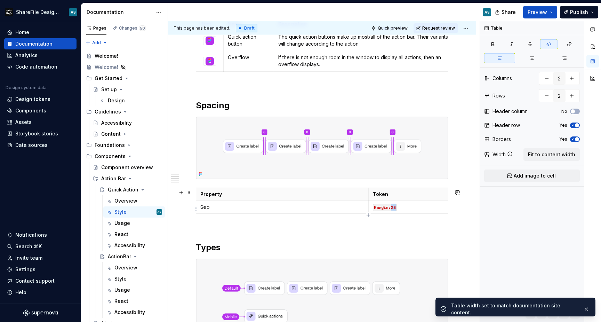
click at [391, 211] on code "Margin:XS" at bounding box center [385, 207] width 24 height 7
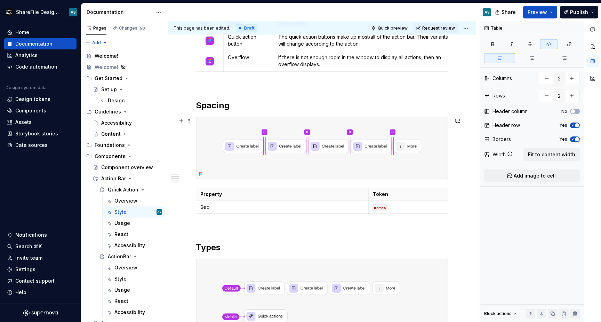
click at [181, 146] on div "Anatomy Item Name Description Component Quick action button The quick action bu…" at bounding box center [322, 285] width 308 height 745
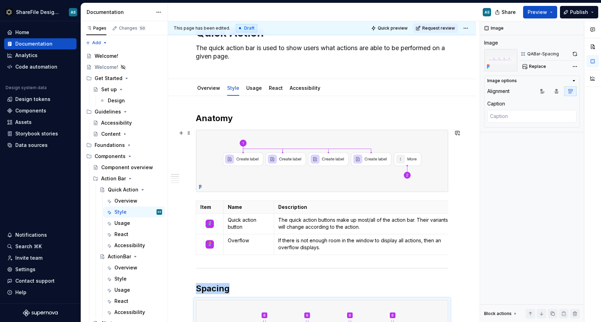
scroll to position [31, 0]
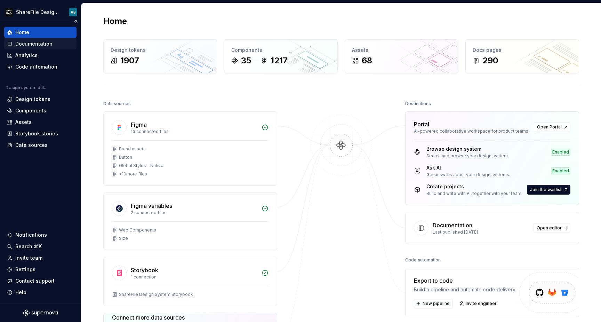
click at [45, 44] on div "Documentation" at bounding box center [33, 43] width 37 height 7
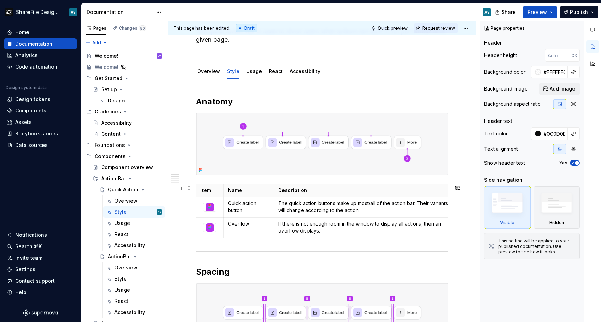
scroll to position [55, 0]
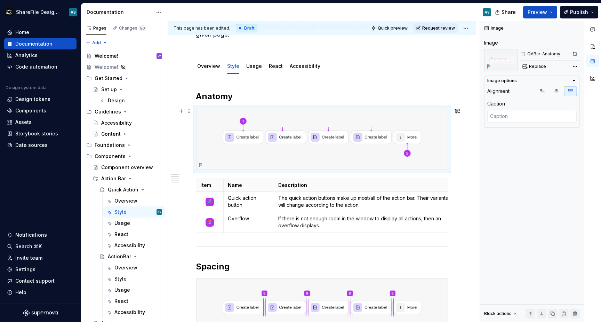
click at [208, 122] on img at bounding box center [322, 139] width 252 height 62
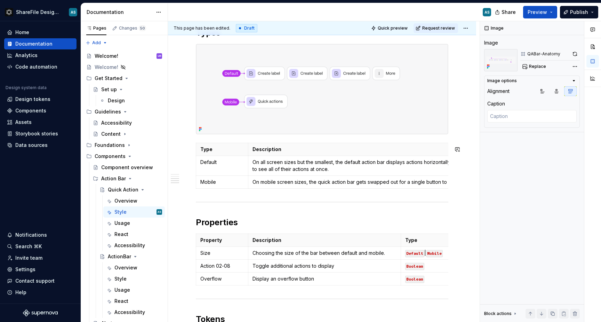
scroll to position [427, 0]
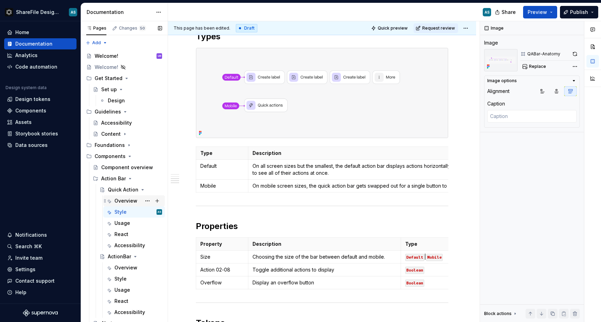
click at [132, 200] on div "Overview" at bounding box center [125, 200] width 23 height 7
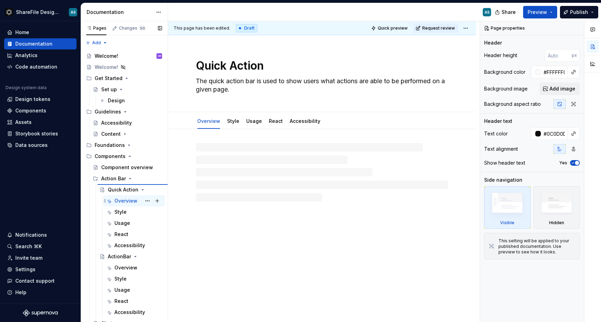
type textarea "*"
type textarea "Overview"
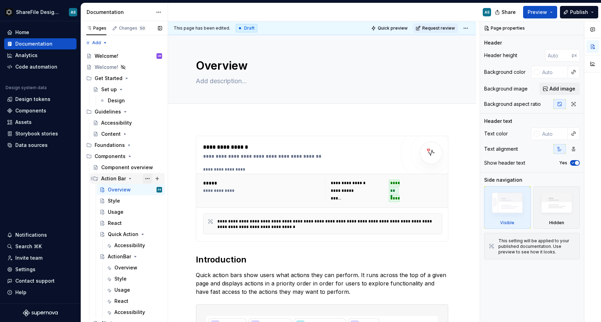
click at [150, 179] on button "Page tree" at bounding box center [148, 178] width 10 height 10
click at [117, 257] on div "Pages Changes 50 Add Accessibility guide for tree Page tree. Navigate the tree …" at bounding box center [124, 172] width 87 height 303
type textarea "*"
type textarea "ActionBar"
type textarea "An action bar displays controls for managing content and data. It allows users …"
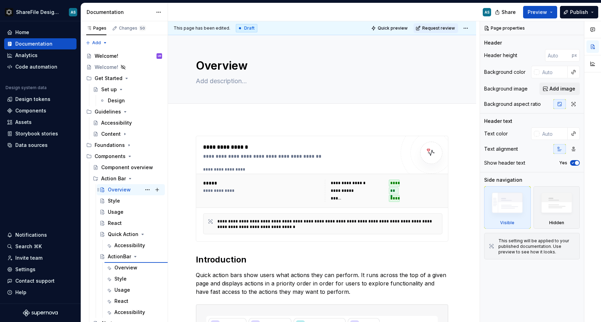
type input "#FFFFFF00"
type input "#0C0D0D"
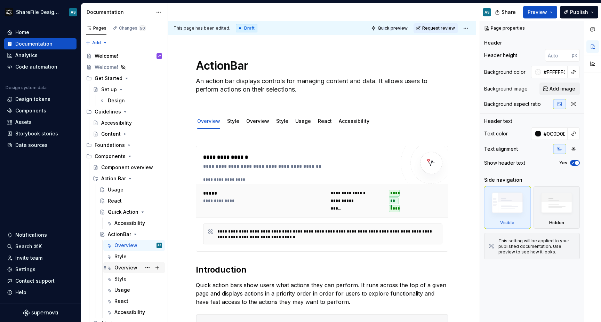
click at [122, 268] on div "Overview" at bounding box center [125, 267] width 23 height 7
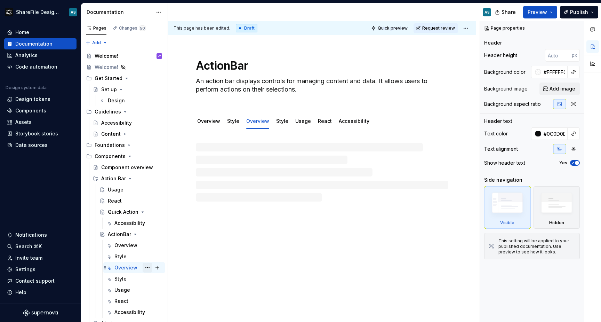
click at [148, 267] on button "Page tree" at bounding box center [148, 267] width 10 height 10
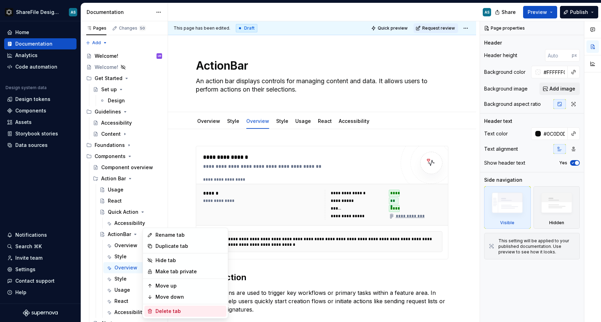
click at [166, 309] on div "Delete tab" at bounding box center [189, 310] width 68 height 7
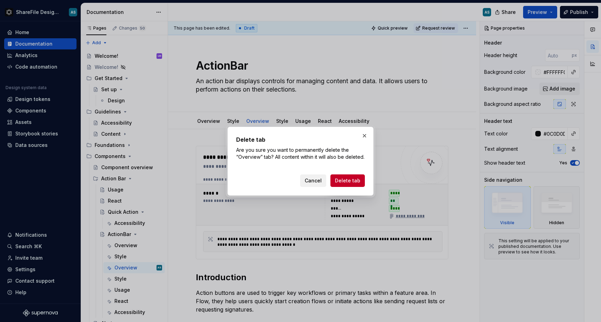
click at [319, 184] on span "Cancel" at bounding box center [312, 180] width 17 height 7
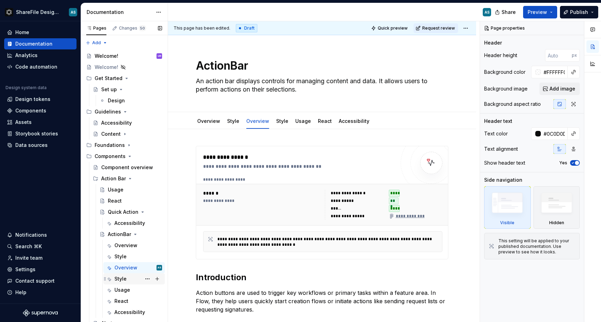
click at [132, 281] on div "Style" at bounding box center [138, 279] width 48 height 10
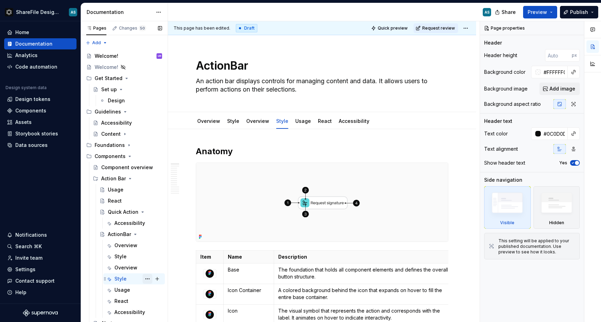
click at [145, 277] on button "Page tree" at bounding box center [148, 279] width 10 height 10
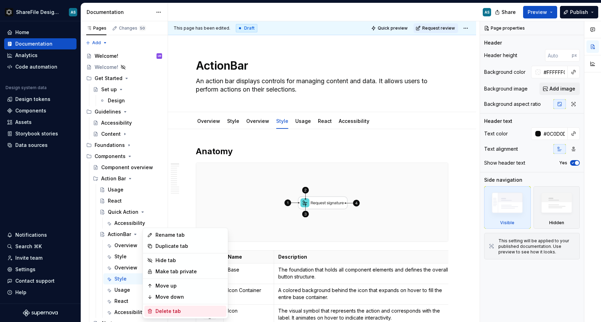
click at [162, 307] on div "Delete tab" at bounding box center [189, 310] width 68 height 7
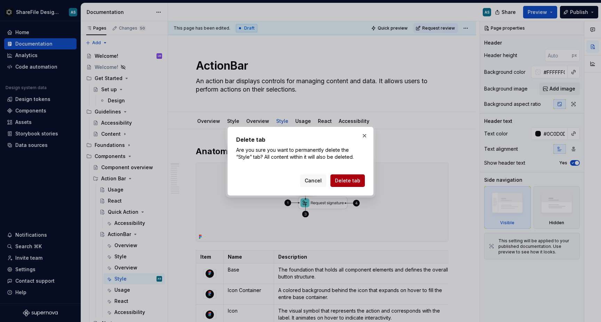
click at [343, 178] on span "Delete tab" at bounding box center [347, 180] width 25 height 7
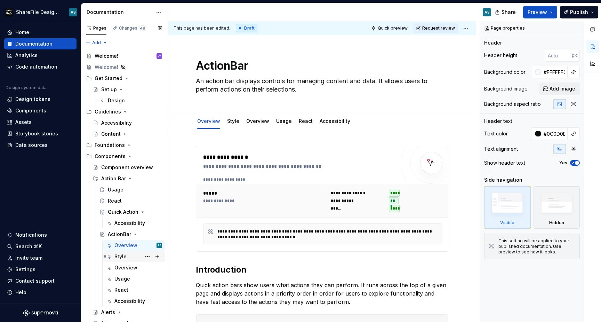
click at [135, 259] on div "Style" at bounding box center [138, 256] width 48 height 10
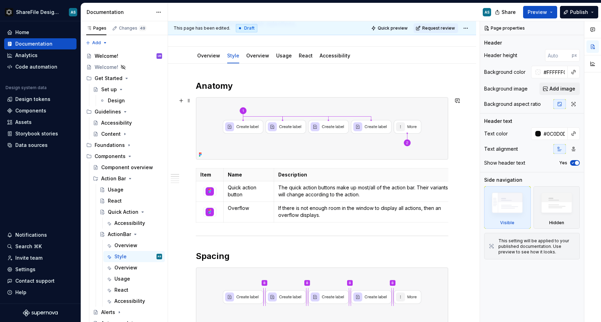
scroll to position [68, 0]
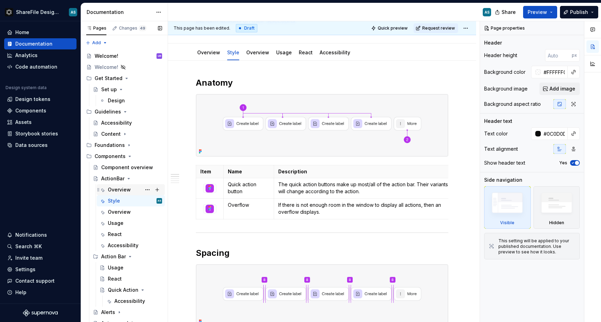
click at [117, 188] on div "Overview" at bounding box center [119, 189] width 23 height 7
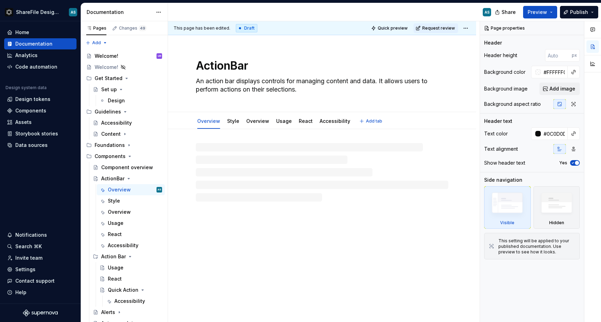
click at [232, 66] on textarea "ActionBar" at bounding box center [320, 65] width 252 height 17
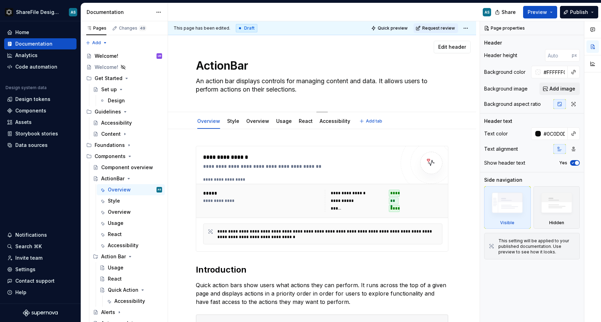
type textarea "*"
type textarea "Action Bar"
type textarea "*"
type textarea "Action Bar"
click at [352, 101] on div "Action Bar An action bar displays controls for managing content and data. It al…" at bounding box center [322, 73] width 252 height 76
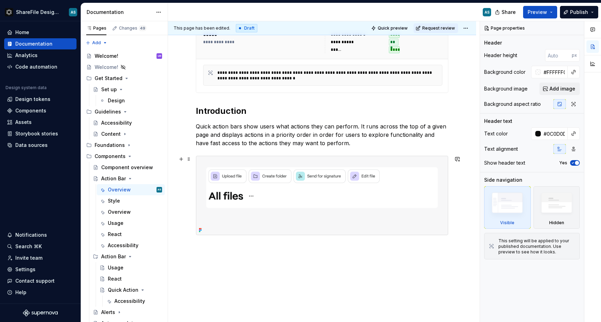
scroll to position [160, 0]
click at [127, 199] on div "Style" at bounding box center [135, 201] width 54 height 10
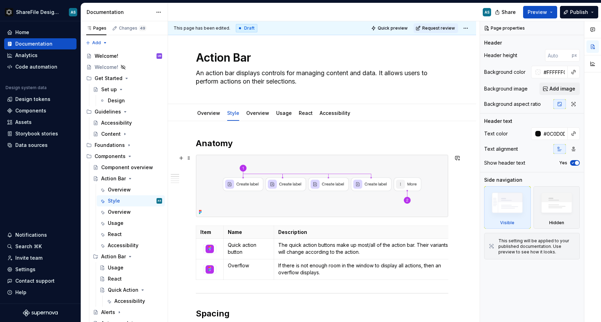
scroll to position [9, 0]
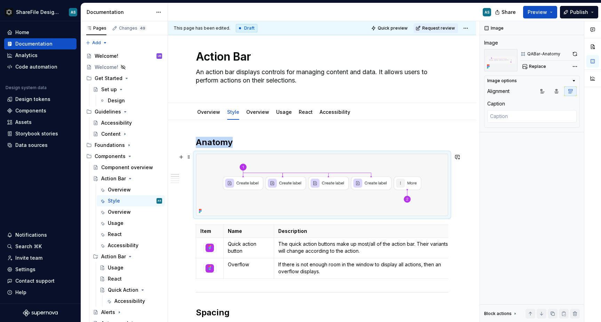
click at [213, 169] on img at bounding box center [322, 185] width 252 height 62
click at [532, 67] on span "Replace" at bounding box center [537, 67] width 17 height 6
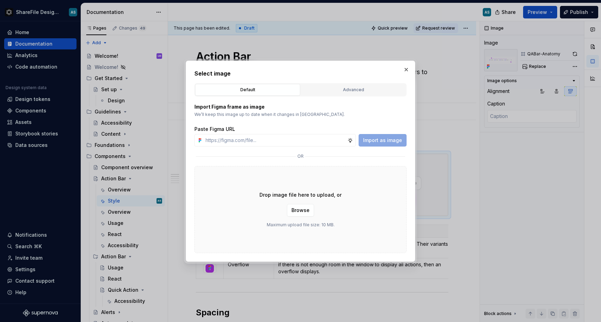
click at [355, 96] on div "Import Figma frame as image We’ll keep this image up to date when it changes in…" at bounding box center [300, 174] width 212 height 156
click at [356, 94] on button "Advanced" at bounding box center [353, 90] width 105 height 12
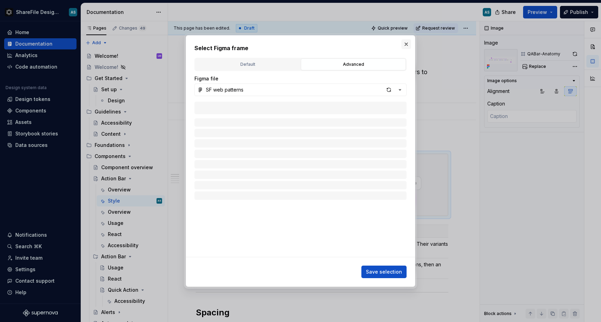
click at [407, 43] on button "button" at bounding box center [406, 44] width 10 height 10
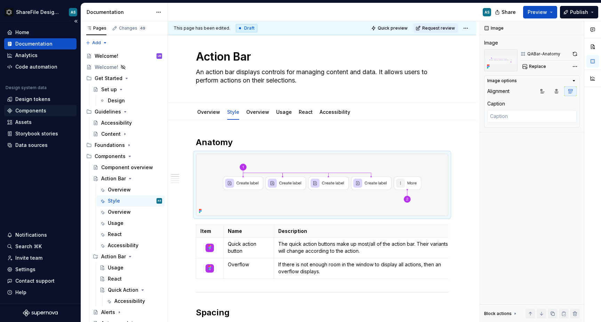
type textarea "*"
click at [35, 111] on div "Components" at bounding box center [30, 110] width 31 height 7
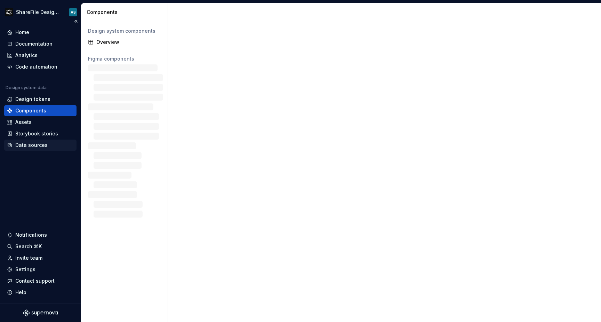
click at [38, 145] on div "Data sources" at bounding box center [31, 144] width 32 height 7
click at [37, 143] on div "Data sources" at bounding box center [31, 144] width 32 height 7
click at [39, 144] on div "Data sources" at bounding box center [31, 144] width 32 height 7
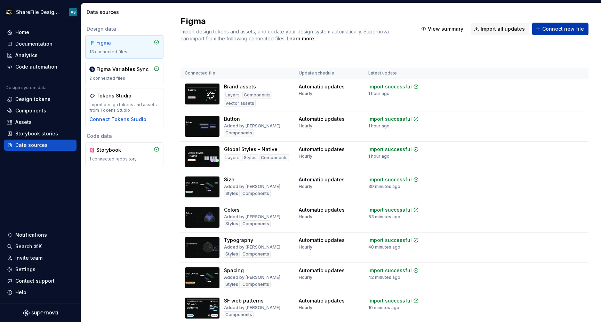
click at [565, 26] on span "Connect new file" at bounding box center [563, 28] width 42 height 7
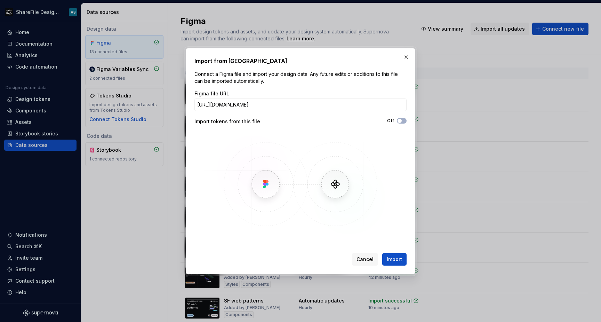
scroll to position [0, 51]
type input "[URL][DOMAIN_NAME]"
click at [390, 257] on span "Import" at bounding box center [394, 258] width 15 height 7
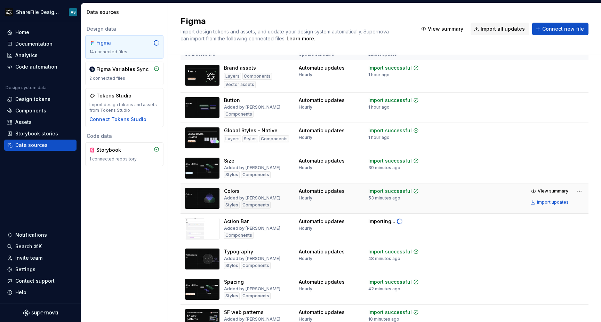
scroll to position [24, 0]
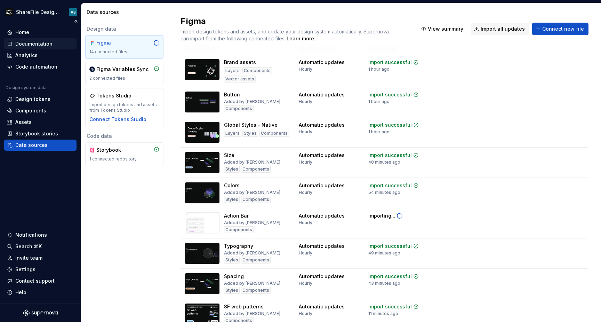
click at [36, 44] on div "Documentation" at bounding box center [33, 43] width 37 height 7
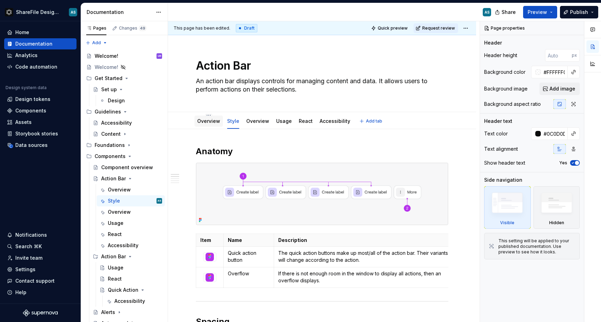
click at [217, 124] on div "Overview" at bounding box center [208, 120] width 23 height 7
click at [214, 123] on link "Overview" at bounding box center [208, 121] width 23 height 6
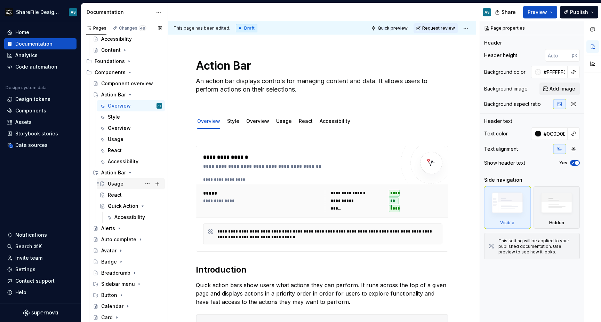
scroll to position [68, 0]
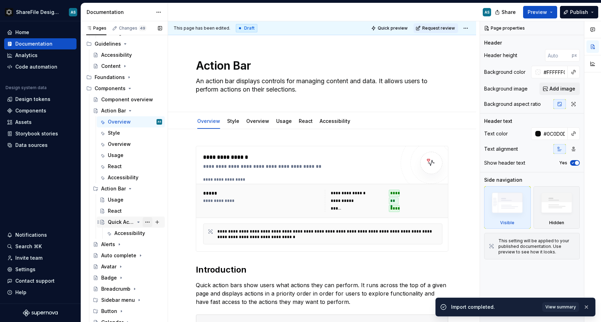
click at [148, 222] on button "Page tree" at bounding box center [148, 222] width 10 height 10
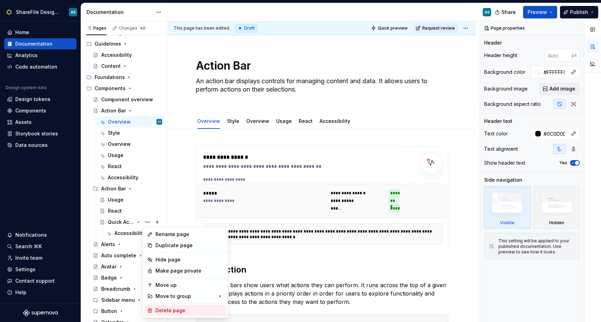
click at [169, 309] on div "Delete page" at bounding box center [189, 310] width 68 height 7
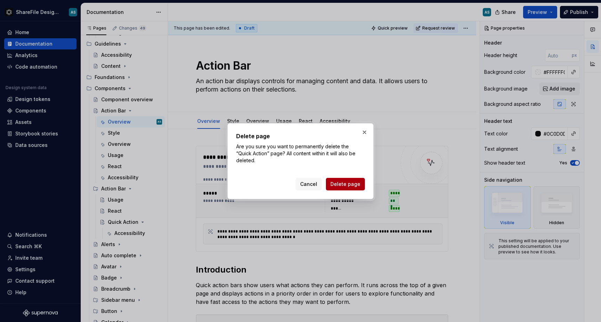
click at [344, 180] on span "Delete page" at bounding box center [345, 183] width 30 height 7
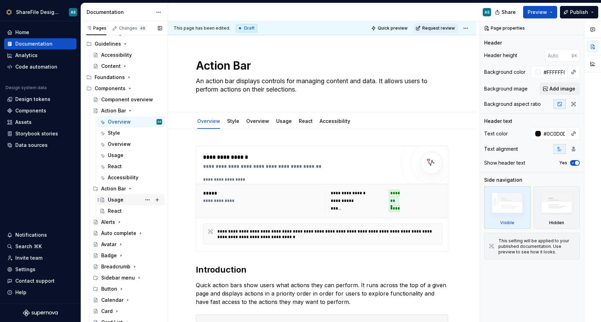
click at [119, 203] on div "Usage" at bounding box center [116, 199] width 16 height 7
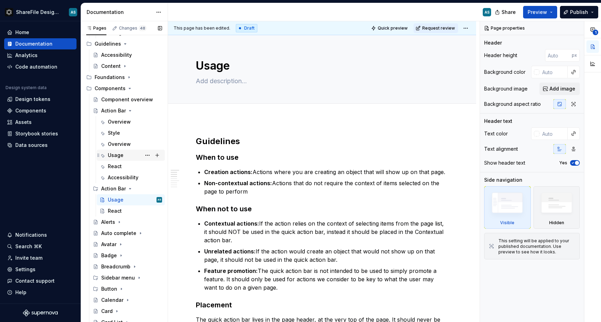
click at [127, 156] on div "Usage" at bounding box center [135, 155] width 54 height 10
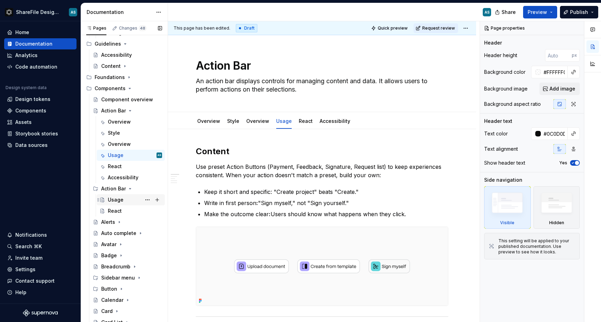
click at [119, 201] on div "Usage" at bounding box center [116, 199] width 16 height 7
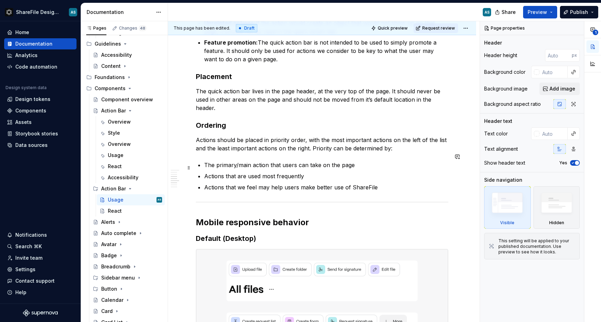
scroll to position [163, 0]
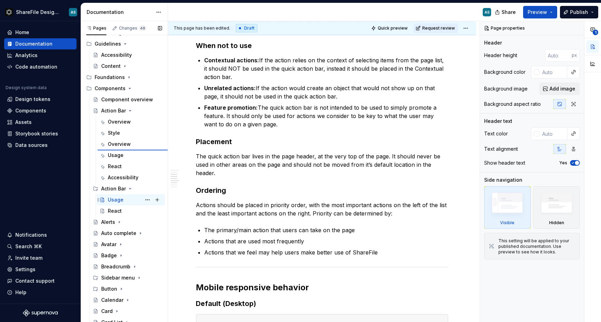
type textarea "*"
type textarea "Action Bar"
type textarea "An action bar displays controls for managing content and data. It allows users …"
type input "#FFFFFF00"
type input "#0C0D0D"
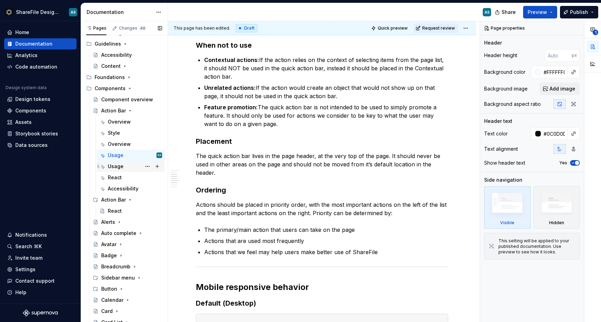
scroll to position [173, 0]
click at [117, 167] on div "Usage" at bounding box center [116, 166] width 16 height 7
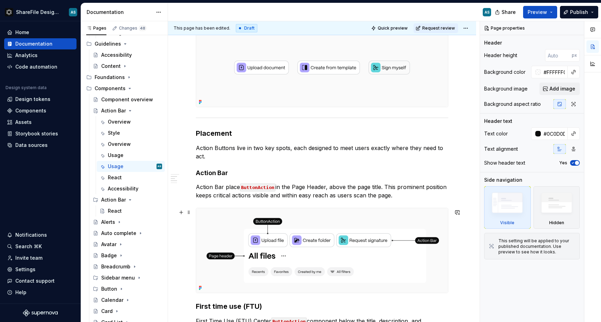
scroll to position [286, 0]
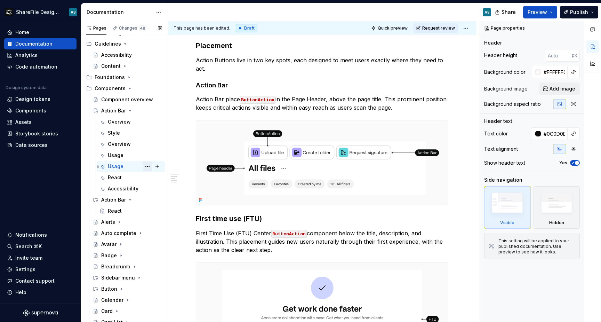
click at [150, 167] on button "Page tree" at bounding box center [148, 166] width 10 height 10
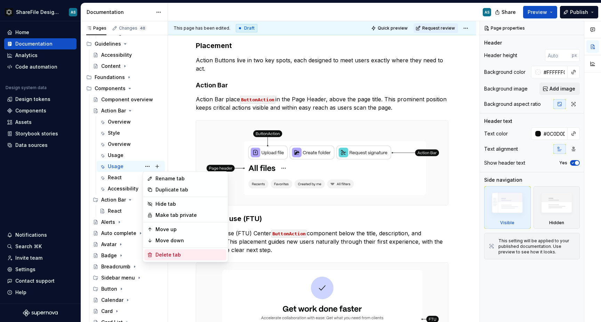
click at [165, 251] on div "Delete tab" at bounding box center [189, 254] width 68 height 7
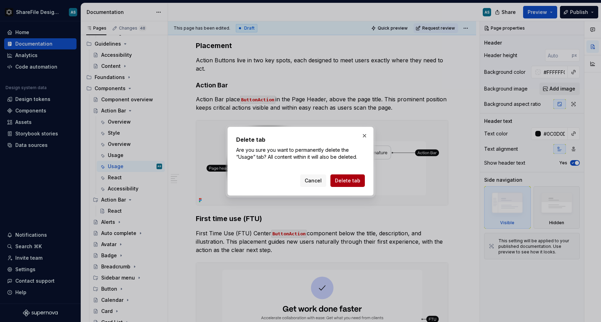
click at [340, 180] on span "Delete tab" at bounding box center [347, 180] width 25 height 7
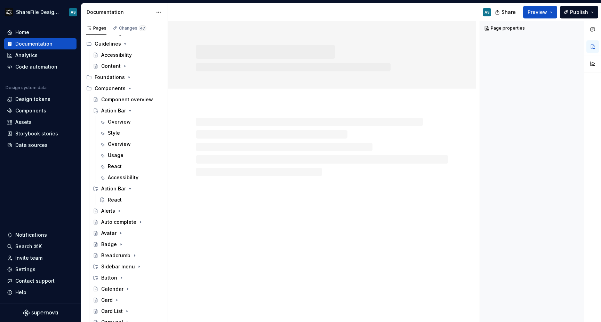
scroll to position [0, 0]
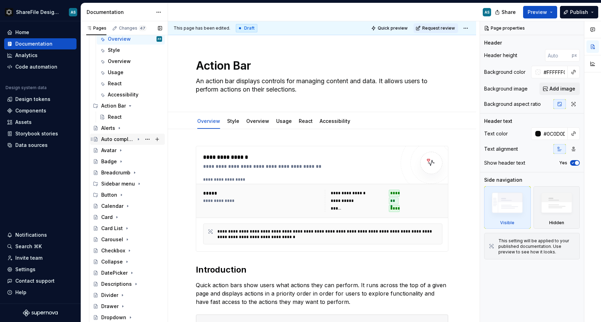
scroll to position [157, 0]
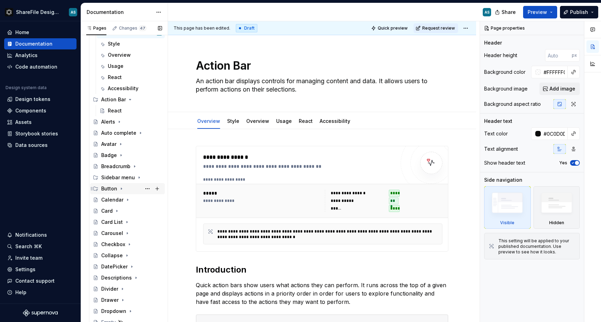
click at [121, 188] on icon "Page tree" at bounding box center [121, 189] width 1 height 2
click at [125, 211] on icon "Page tree" at bounding box center [127, 211] width 6 height 6
click at [127, 211] on icon "Page tree" at bounding box center [128, 210] width 2 height 1
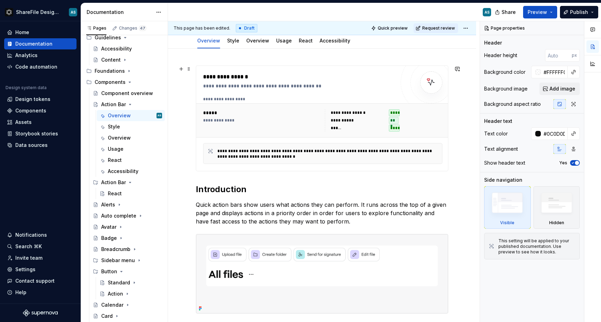
scroll to position [107, 0]
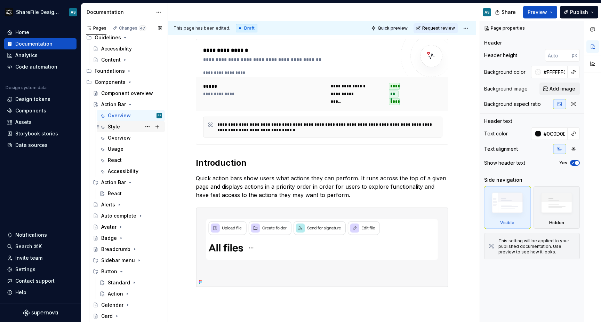
click at [116, 128] on div "Style" at bounding box center [114, 126] width 12 height 7
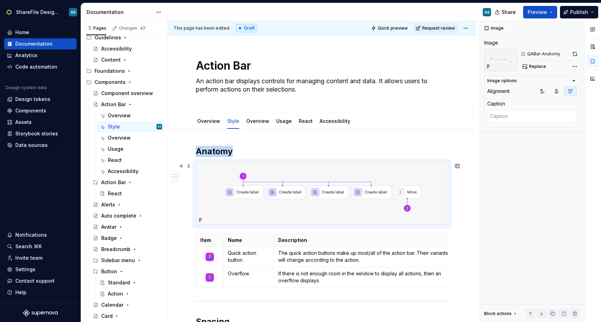
click at [220, 171] on img at bounding box center [322, 194] width 252 height 62
click at [534, 64] on span "Replace" at bounding box center [537, 67] width 17 height 6
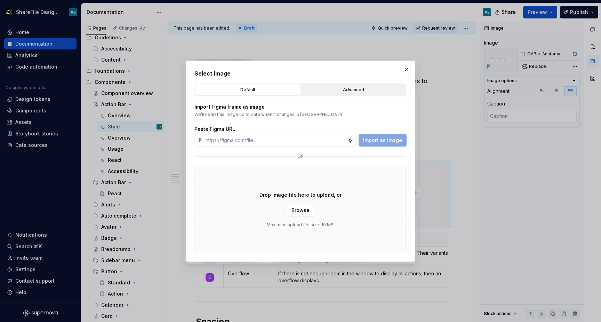
click at [340, 89] on div "Advanced" at bounding box center [353, 89] width 100 height 7
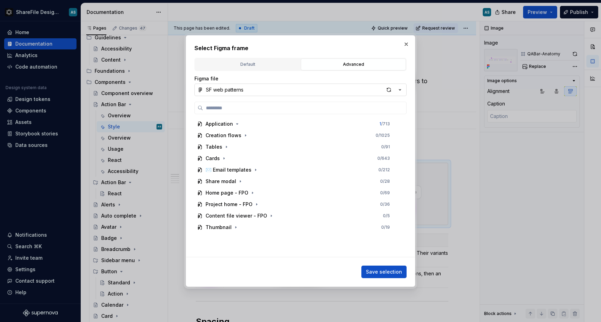
click at [399, 93] on div "button" at bounding box center [393, 90] width 19 height 10
click at [388, 91] on div "Select Figma frame Default Advanced Import Figma frame as image We’ll keep this…" at bounding box center [300, 161] width 601 height 322
click at [390, 90] on div "button" at bounding box center [389, 90] width 10 height 10
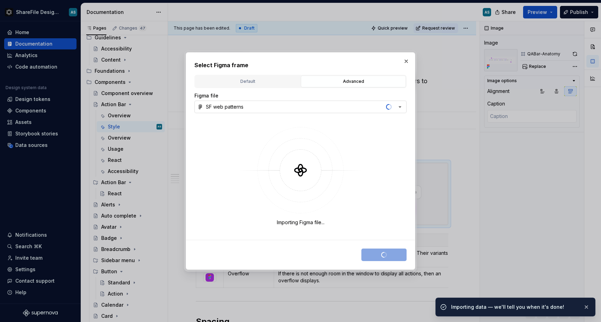
click at [401, 106] on icon "button" at bounding box center [399, 106] width 7 height 7
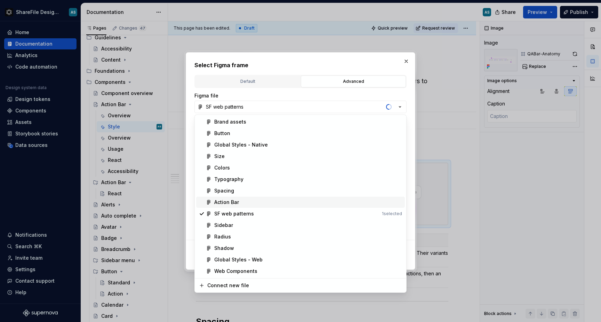
click at [235, 202] on div "Action Bar" at bounding box center [226, 201] width 25 height 7
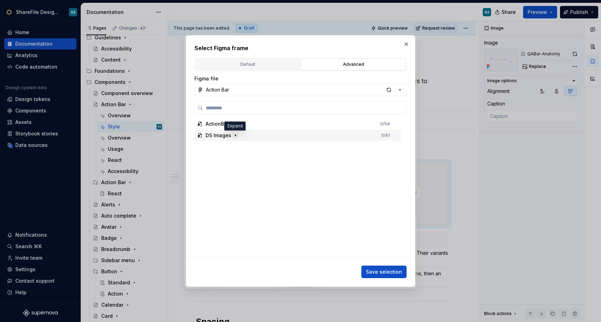
click at [235, 136] on icon "button" at bounding box center [236, 135] width 6 height 6
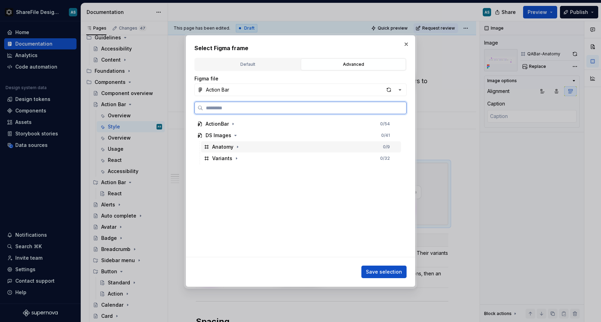
click at [228, 148] on div "Anatomy" at bounding box center [222, 146] width 21 height 7
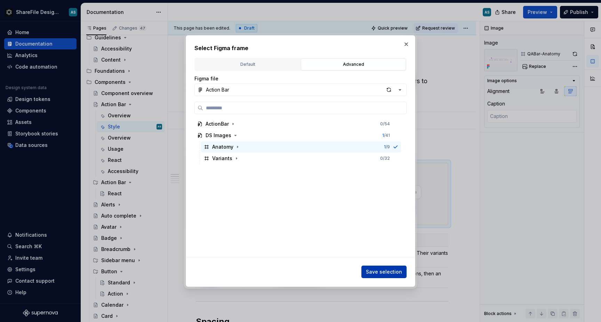
click at [373, 267] on button "Save selection" at bounding box center [383, 271] width 45 height 13
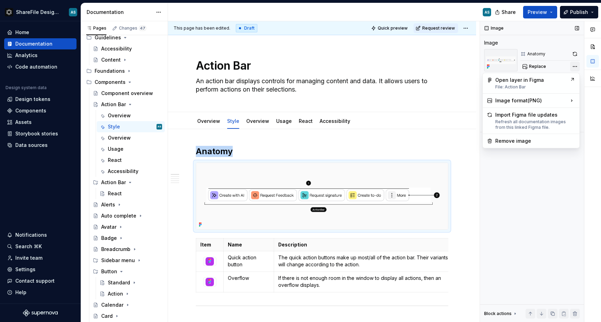
click at [575, 67] on div "Comments Open comments No comments yet Select ‘Comment’ from the block context …" at bounding box center [540, 171] width 121 height 301
click at [448, 122] on div "SVG Use if image from Figma is pixelated." at bounding box center [444, 123] width 77 height 13
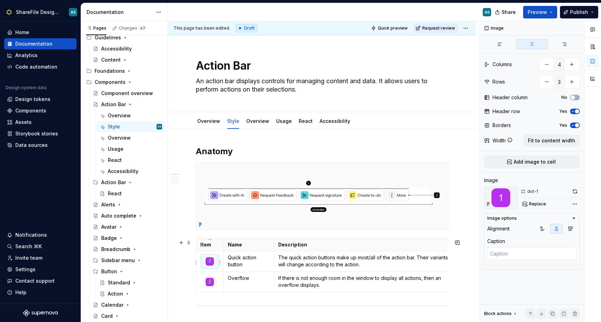
click at [208, 262] on icon at bounding box center [208, 261] width 1 height 1
click at [540, 205] on span "Replace" at bounding box center [537, 204] width 17 height 6
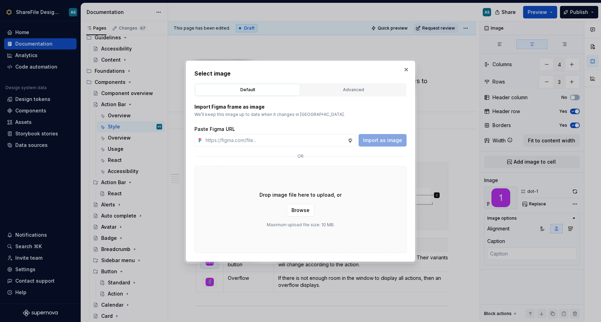
type textarea "*"
click at [350, 90] on div "Advanced" at bounding box center [353, 89] width 100 height 7
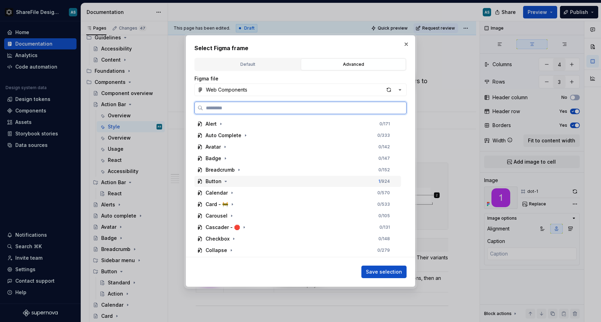
click at [216, 182] on div "Button" at bounding box center [213, 181] width 16 height 7
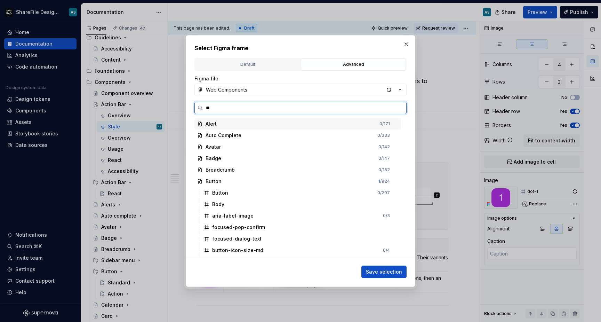
type input "***"
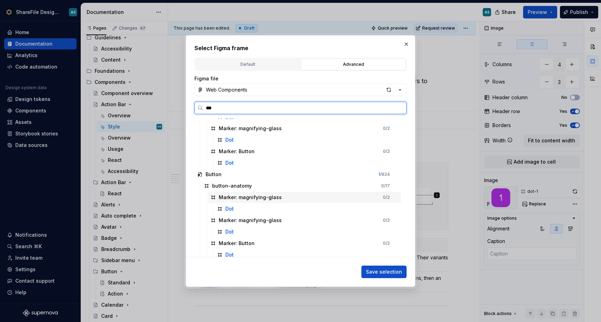
scroll to position [43, 0]
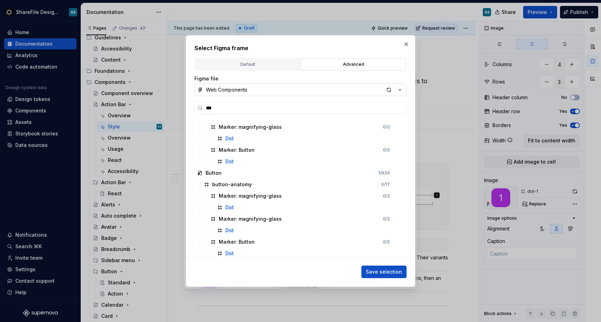
click at [264, 91] on button "Web Components" at bounding box center [300, 89] width 212 height 13
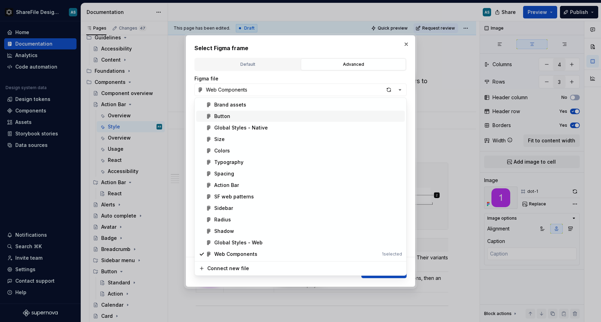
click at [230, 120] on span "Button" at bounding box center [300, 116] width 209 height 11
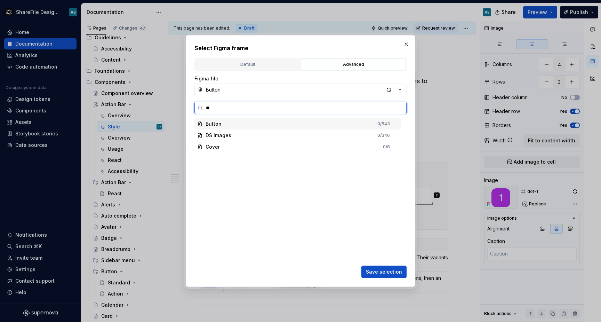
type input "***"
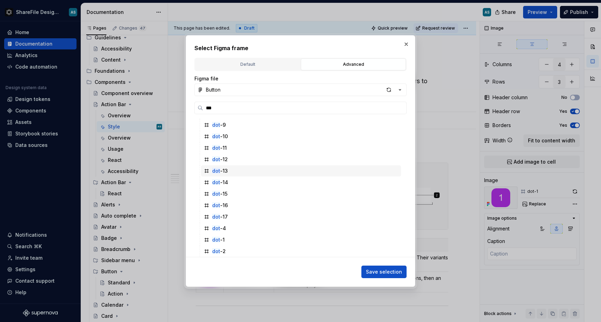
scroll to position [68, 0]
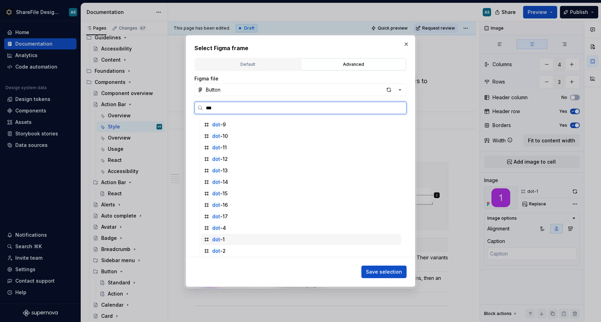
click at [230, 239] on div "dot -1" at bounding box center [301, 239] width 200 height 11
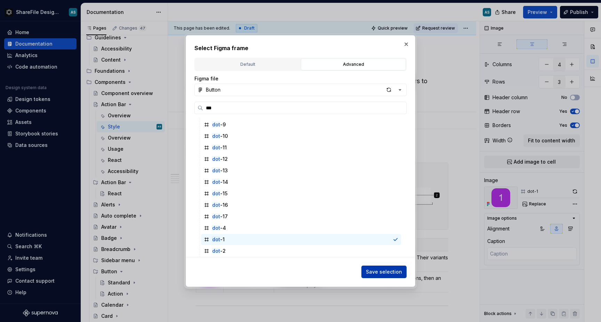
click at [390, 273] on span "Save selection" at bounding box center [384, 271] width 36 height 7
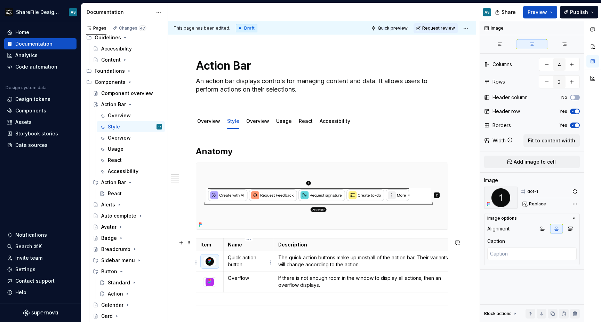
type textarea "*"
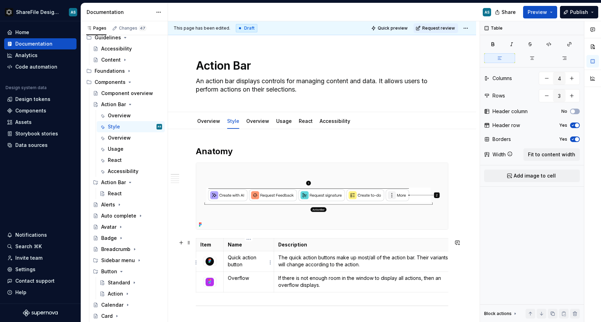
click at [246, 265] on p "Quick action button" at bounding box center [249, 261] width 42 height 14
drag, startPoint x: 246, startPoint y: 265, endPoint x: 227, endPoint y: 259, distance: 19.8
click at [227, 259] on td "Quick action button" at bounding box center [249, 261] width 50 height 21
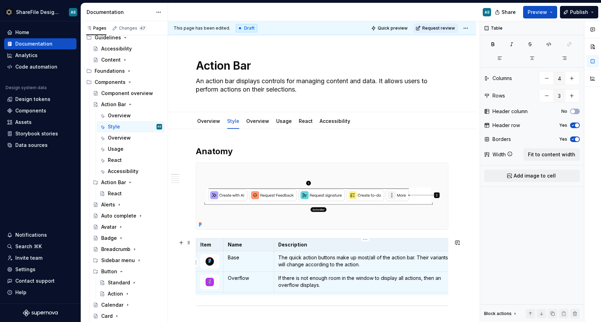
click at [365, 265] on p "The quick action buttons make up most/all of the action bar. Their variants wil…" at bounding box center [365, 261] width 174 height 14
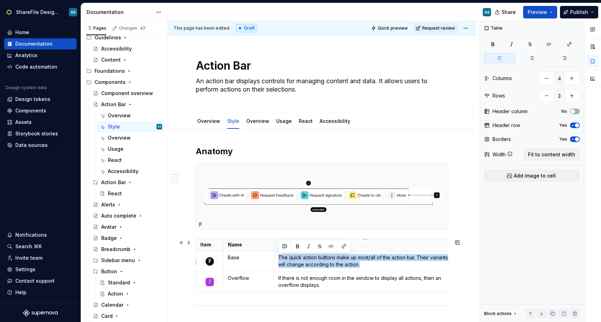
drag, startPoint x: 365, startPoint y: 265, endPoint x: 276, endPoint y: 255, distance: 89.6
click at [276, 255] on td "The quick action buttons make up most/all of the action bar. Their variants wil…" at bounding box center [365, 261] width 183 height 21
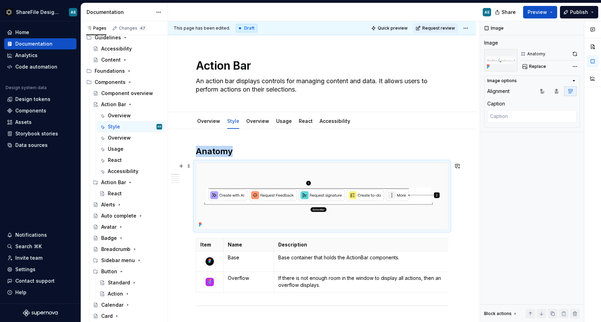
click at [290, 179] on img at bounding box center [322, 196] width 252 height 66
click at [571, 55] on button "button" at bounding box center [575, 54] width 10 height 10
click at [112, 281] on div "Standard" at bounding box center [119, 282] width 22 height 7
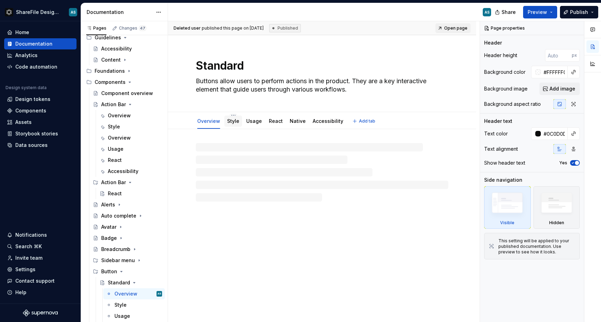
click at [234, 120] on link "Style" at bounding box center [233, 121] width 12 height 6
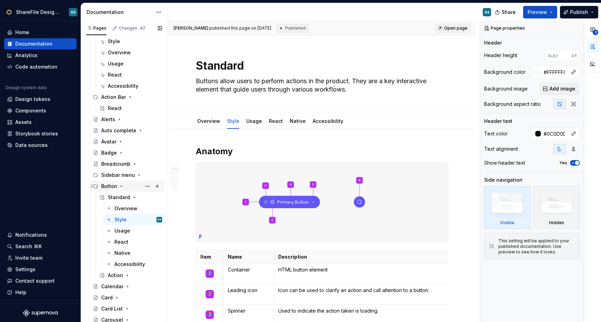
scroll to position [160, 0]
click at [126, 272] on icon "Page tree" at bounding box center [127, 274] width 6 height 6
click at [125, 288] on div "Overview" at bounding box center [125, 285] width 23 height 7
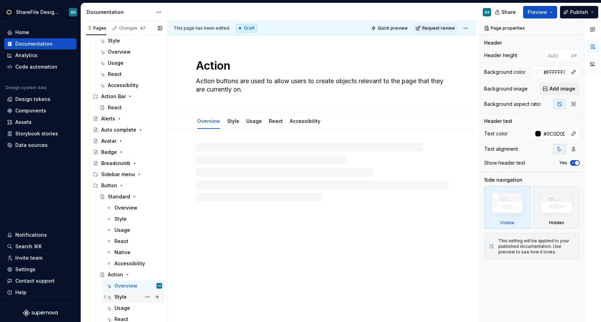
click at [125, 297] on div "Style" at bounding box center [120, 296] width 12 height 7
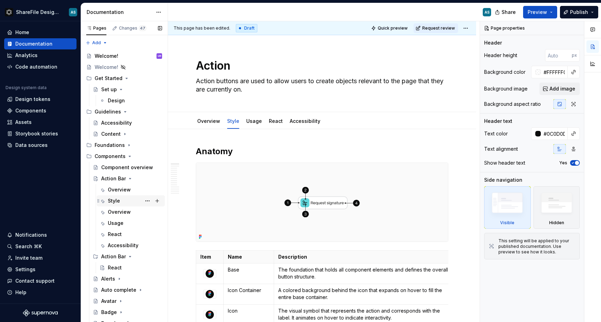
click at [123, 205] on div "Style" at bounding box center [135, 201] width 54 height 10
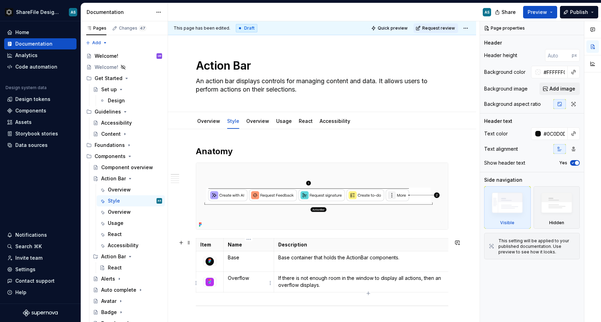
type textarea "*"
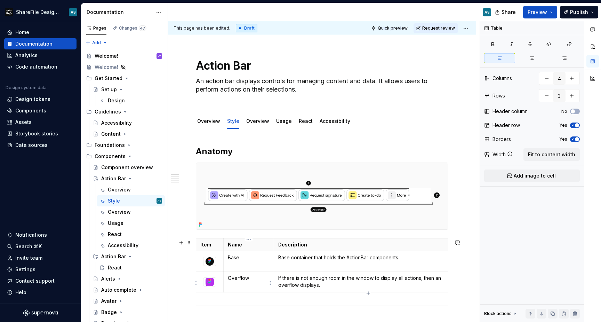
click at [257, 281] on p "Overflow" at bounding box center [249, 277] width 42 height 7
drag, startPoint x: 257, startPoint y: 281, endPoint x: 231, endPoint y: 280, distance: 25.7
click at [231, 280] on p "Overflow" at bounding box center [249, 277] width 42 height 7
click at [254, 286] on td "Overflow" at bounding box center [249, 281] width 50 height 21
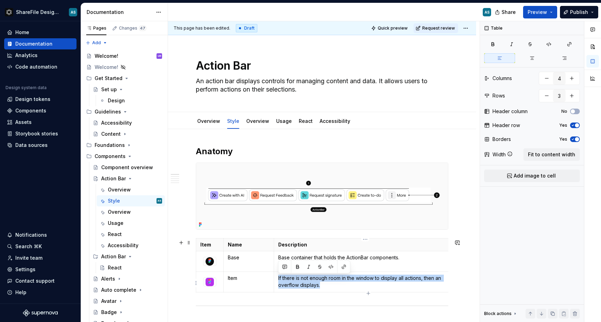
drag, startPoint x: 326, startPoint y: 284, endPoint x: 275, endPoint y: 280, distance: 50.5
click at [275, 280] on td "If there is not enough room in the window to display all actions, then an overf…" at bounding box center [365, 281] width 183 height 21
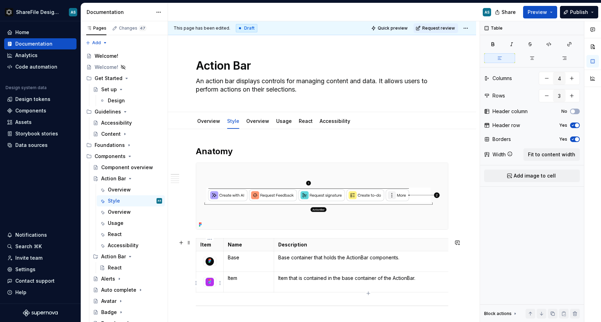
click at [216, 279] on div at bounding box center [209, 281] width 13 height 9
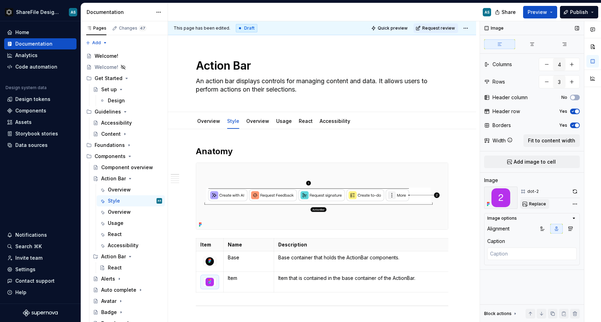
click at [538, 206] on span "Replace" at bounding box center [537, 204] width 17 height 6
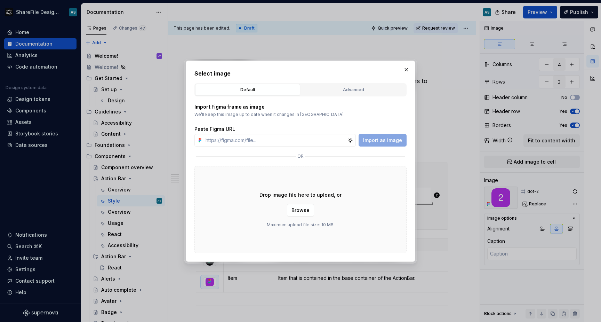
type textarea "*"
click at [350, 91] on div "Advanced" at bounding box center [353, 89] width 100 height 7
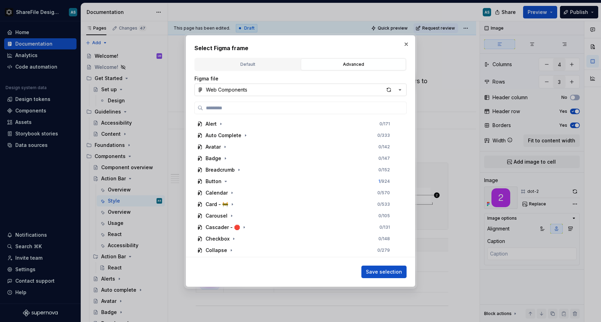
click at [294, 92] on button "Web Components" at bounding box center [300, 89] width 212 height 13
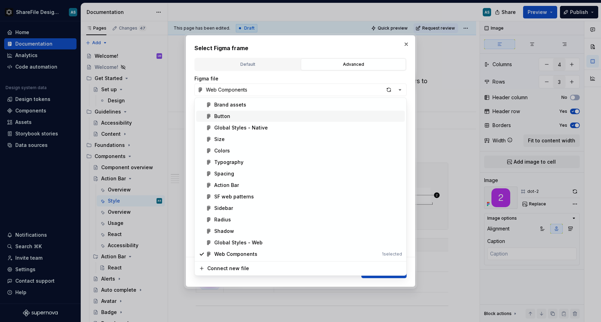
click at [250, 117] on div "Button" at bounding box center [308, 116] width 188 height 7
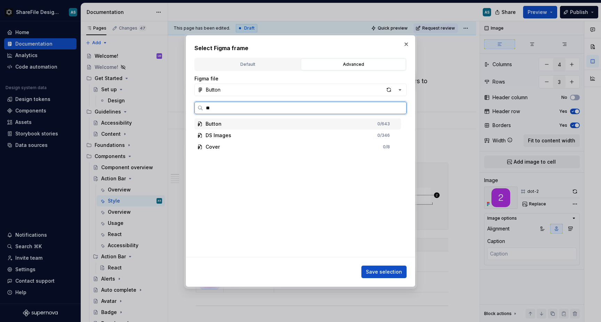
type input "*"
type input "*****"
click at [231, 136] on div "dot-2" at bounding box center [301, 135] width 200 height 11
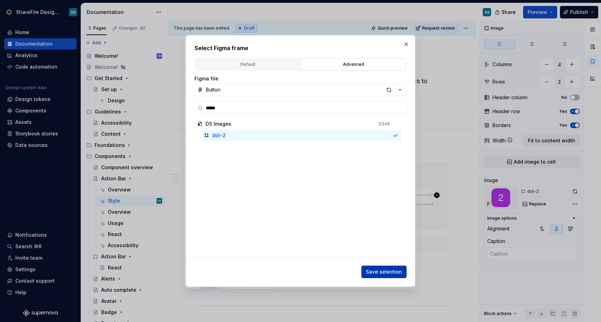
click at [379, 267] on button "Save selection" at bounding box center [383, 271] width 45 height 13
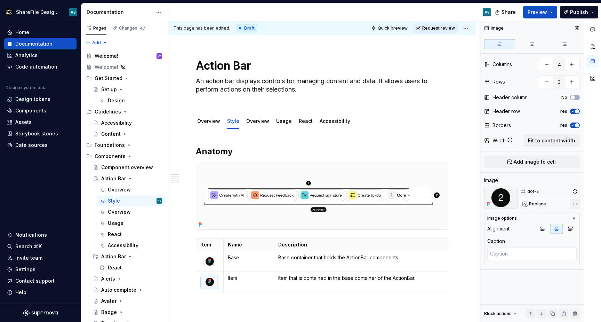
click at [577, 204] on div "Comments Open comments No comments yet Select ‘Comment’ from the block context …" at bounding box center [540, 171] width 121 height 301
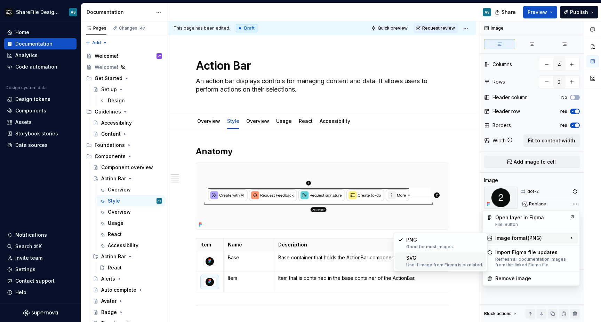
click at [440, 265] on div "Use if image from Figma is pixelated." at bounding box center [444, 265] width 77 height 6
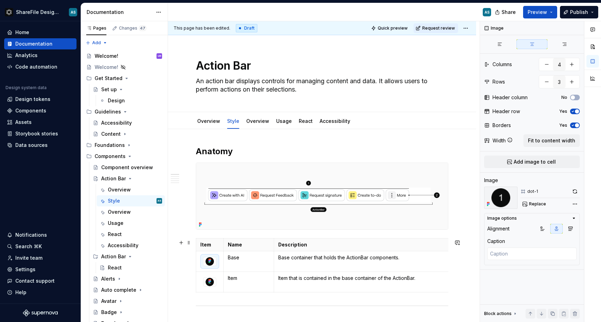
click at [216, 262] on div at bounding box center [209, 261] width 13 height 9
click at [577, 204] on div "Comments Open comments No comments yet Select ‘Comment’ from the block context …" at bounding box center [540, 171] width 121 height 301
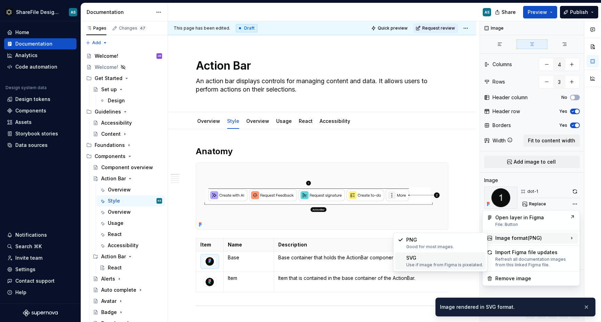
click at [447, 267] on div "Use if image from Figma is pixelated." at bounding box center [444, 265] width 77 height 6
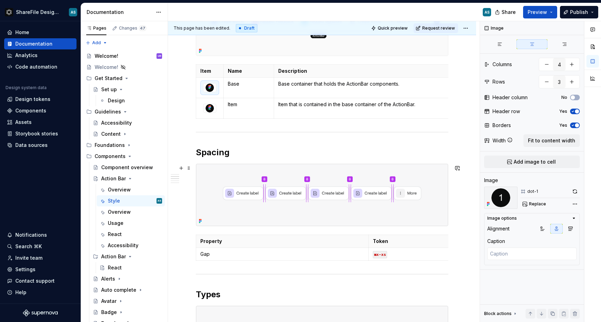
scroll to position [172, 0]
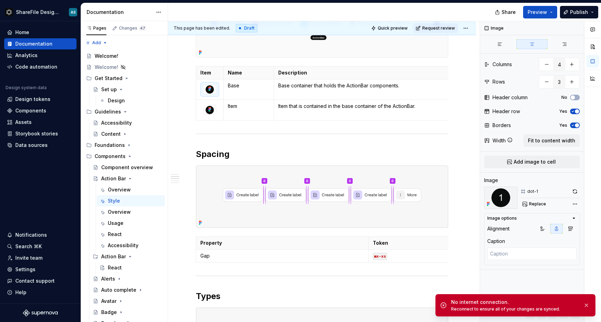
type textarea "*"
